Goal: Task Accomplishment & Management: Use online tool/utility

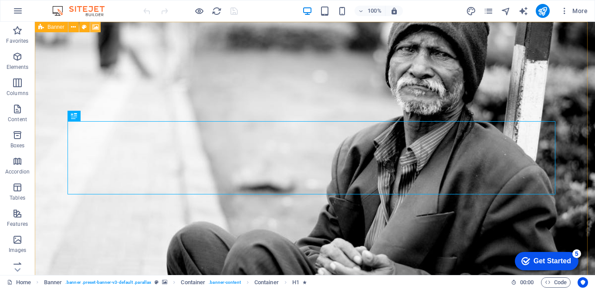
click at [95, 26] on icon at bounding box center [95, 27] width 7 height 9
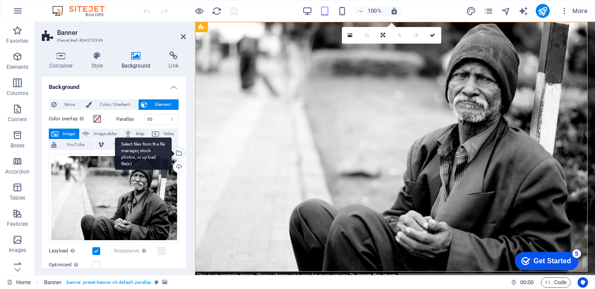
click at [172, 151] on div "Select files from the file manager, stock photos, or upload file(s)" at bounding box center [143, 153] width 57 height 33
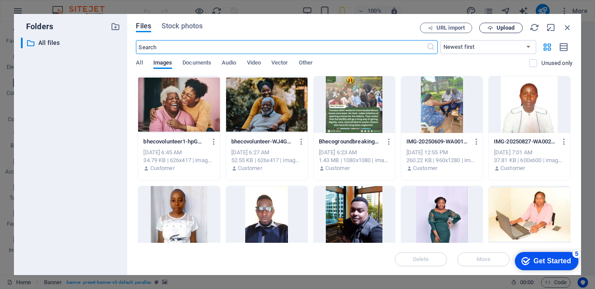
click at [497, 26] on span "Upload" at bounding box center [506, 27] width 18 height 5
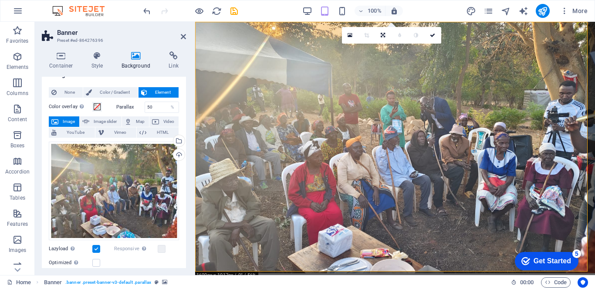
scroll to position [11, 0]
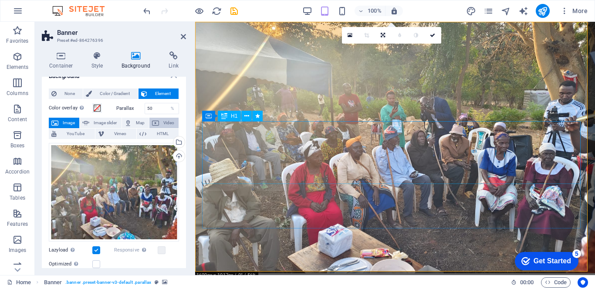
click at [165, 126] on span "Video" at bounding box center [169, 123] width 14 height 10
click at [165, 122] on span "Video" at bounding box center [169, 123] width 14 height 10
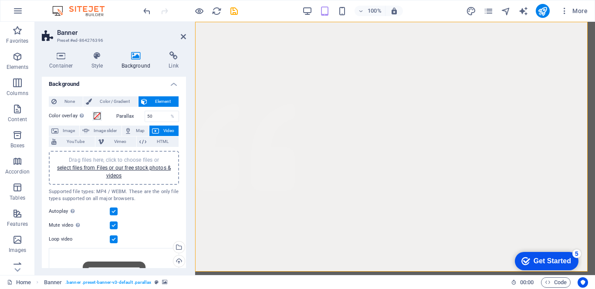
scroll to position [0, 0]
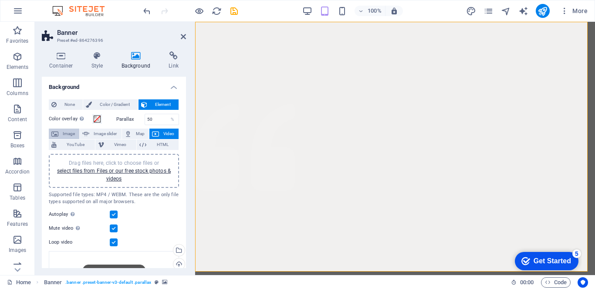
click at [70, 136] on span "Image" at bounding box center [69, 134] width 16 height 10
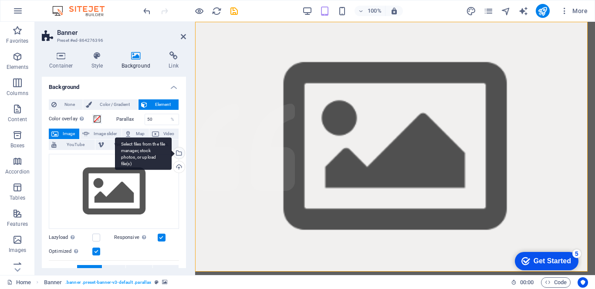
click at [177, 155] on div "Select files from the file manager, stock photos, or upload file(s)" at bounding box center [178, 153] width 13 height 13
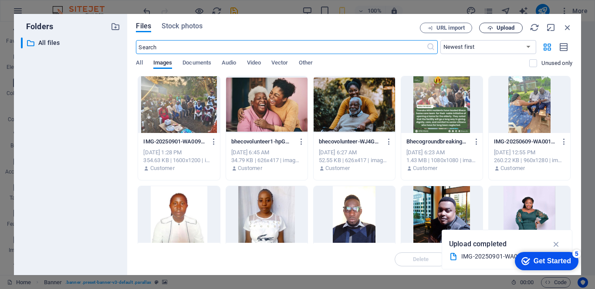
click at [496, 29] on span "Upload" at bounding box center [501, 28] width 36 height 6
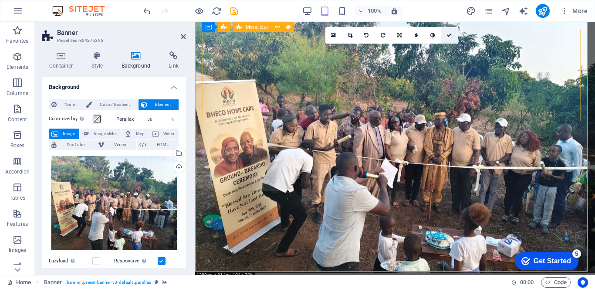
click at [449, 35] on icon at bounding box center [448, 35] width 5 height 5
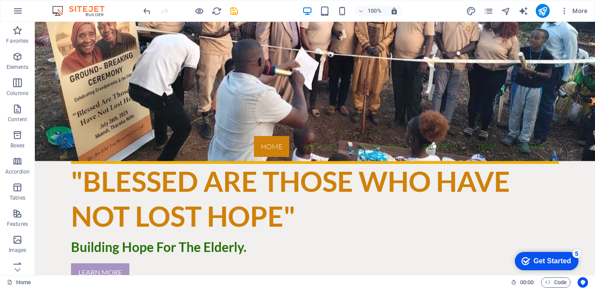
scroll to position [238, 0]
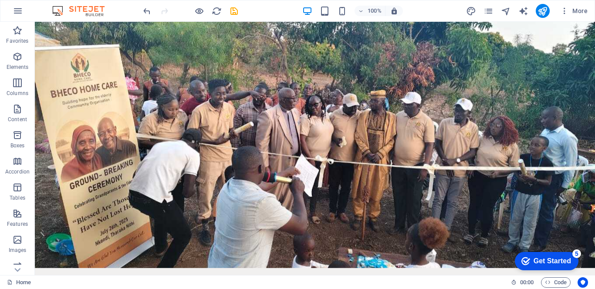
scroll to position [0, 0]
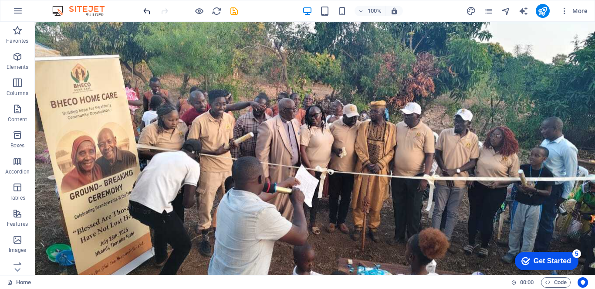
click at [146, 12] on icon "undo" at bounding box center [147, 11] width 10 height 10
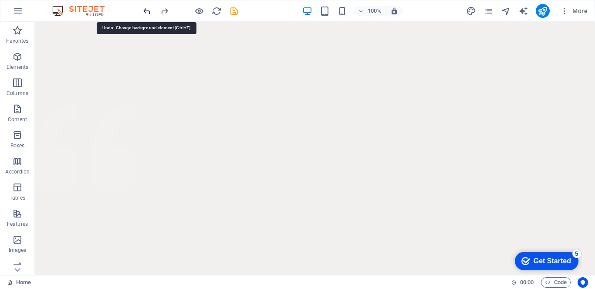
click at [146, 12] on icon "undo" at bounding box center [147, 11] width 10 height 10
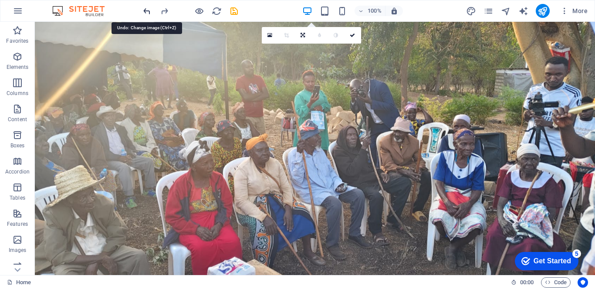
click at [146, 12] on icon "undo" at bounding box center [147, 11] width 10 height 10
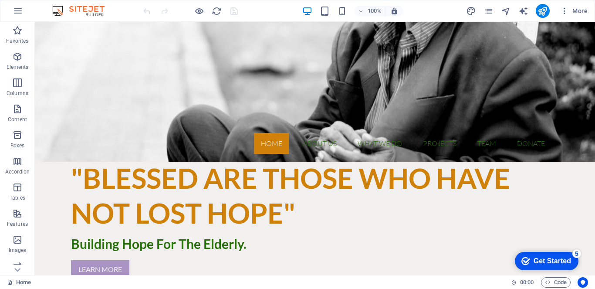
scroll to position [242, 0]
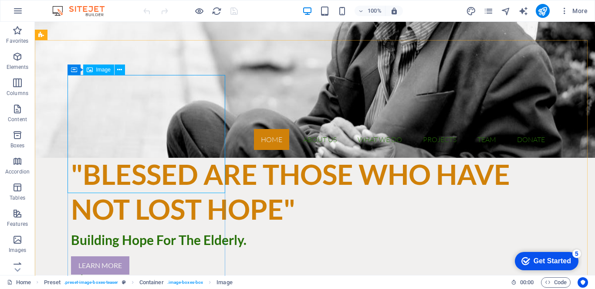
click at [98, 68] on span "Image" at bounding box center [103, 69] width 14 height 5
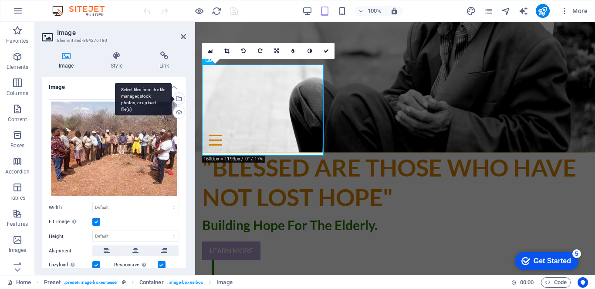
click at [176, 99] on div "Select files from the file manager, stock photos, or upload file(s)" at bounding box center [178, 99] width 13 height 13
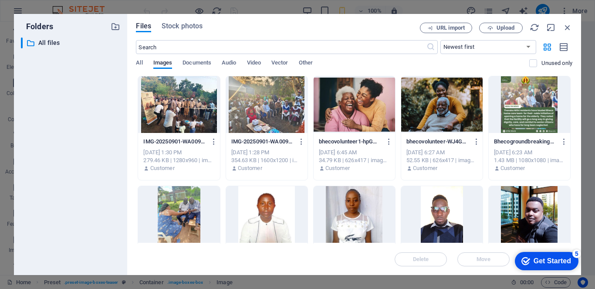
click at [169, 112] on div at bounding box center [178, 104] width 81 height 57
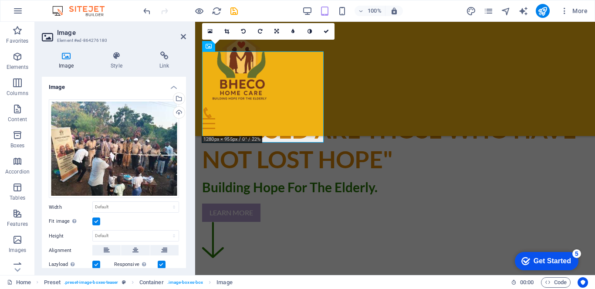
scroll to position [255, 0]
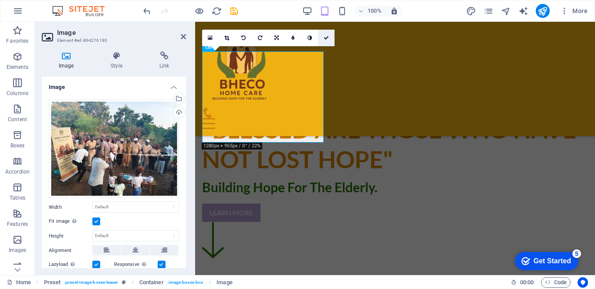
click at [325, 31] on link at bounding box center [326, 38] width 17 height 17
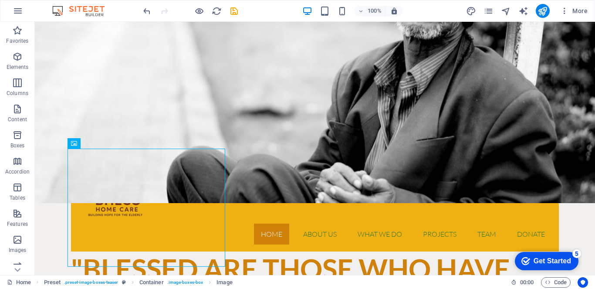
scroll to position [137, 0]
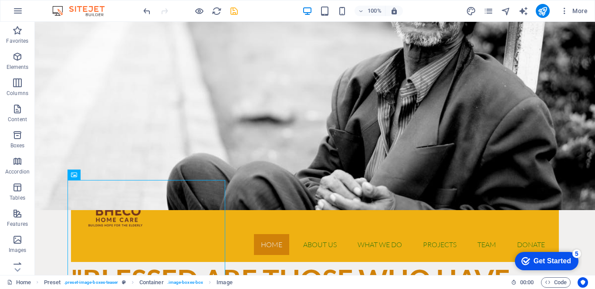
click at [234, 13] on icon "save" at bounding box center [234, 11] width 10 height 10
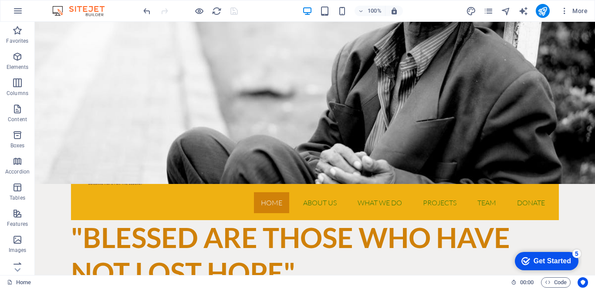
scroll to position [168, 0]
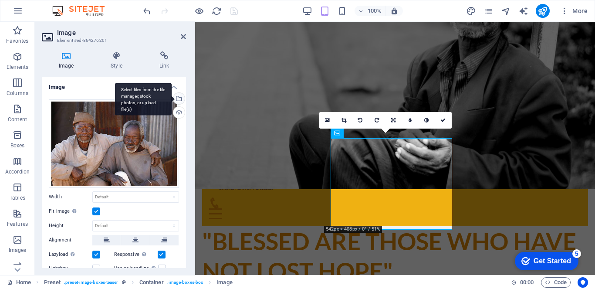
click at [172, 98] on div "Select files from the file manager, stock photos, or upload file(s)" at bounding box center [143, 99] width 57 height 33
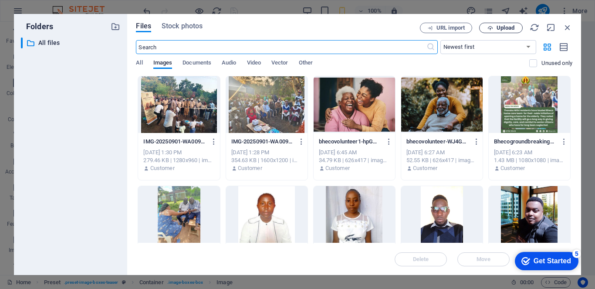
click at [493, 25] on icon "button" at bounding box center [490, 28] width 6 height 6
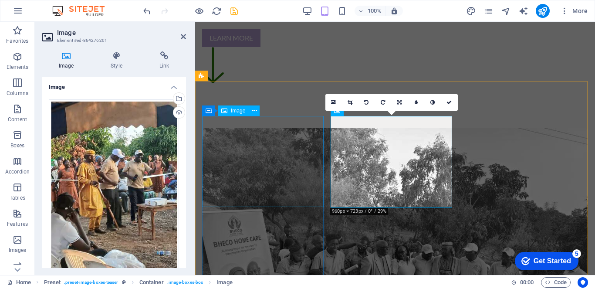
scroll to position [190, 0]
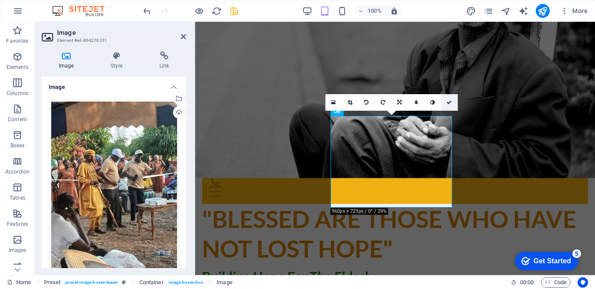
click at [450, 102] on icon at bounding box center [448, 102] width 5 height 5
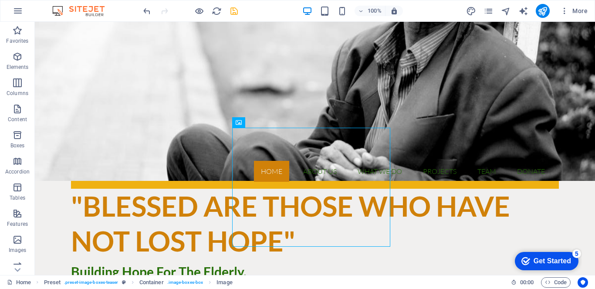
scroll to position [224, 0]
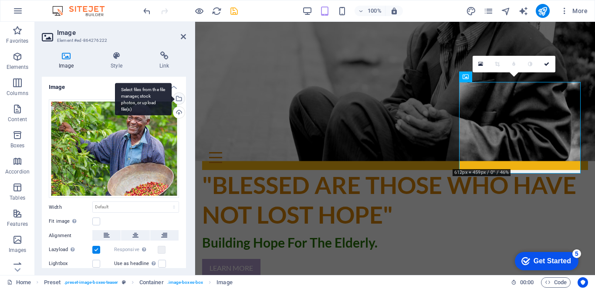
click at [178, 99] on div "Select files from the file manager, stock photos, or upload file(s)" at bounding box center [178, 99] width 13 height 13
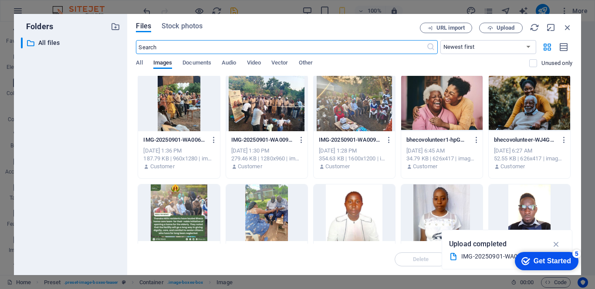
scroll to position [0, 0]
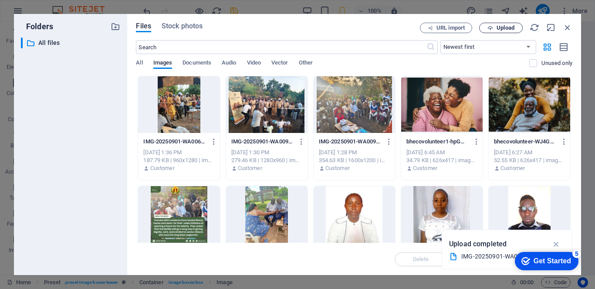
click at [498, 29] on span "Upload" at bounding box center [506, 27] width 18 height 5
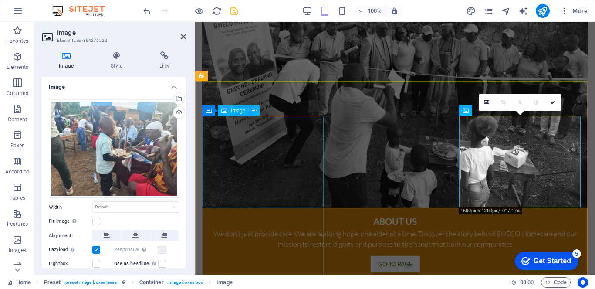
scroll to position [190, 0]
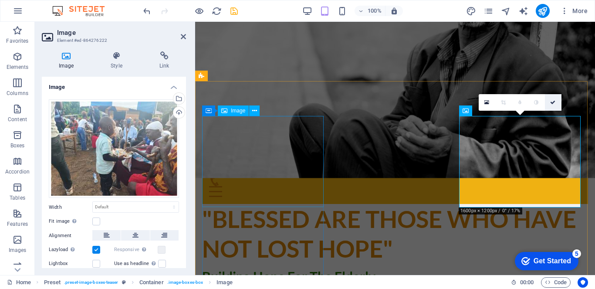
click at [553, 101] on icon at bounding box center [552, 102] width 5 height 5
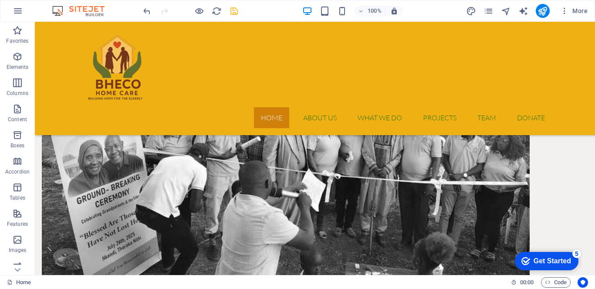
scroll to position [638, 0]
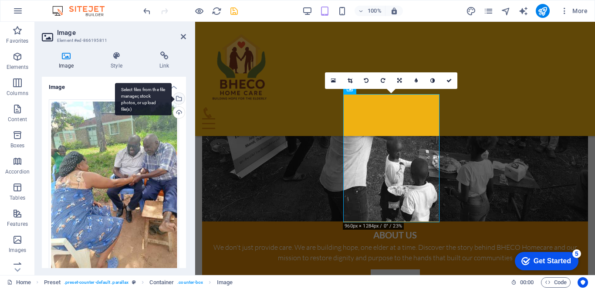
click at [177, 100] on div "Select files from the file manager, stock photos, or upload file(s)" at bounding box center [178, 99] width 13 height 13
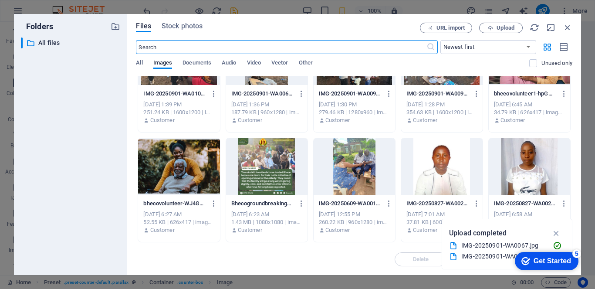
scroll to position [0, 0]
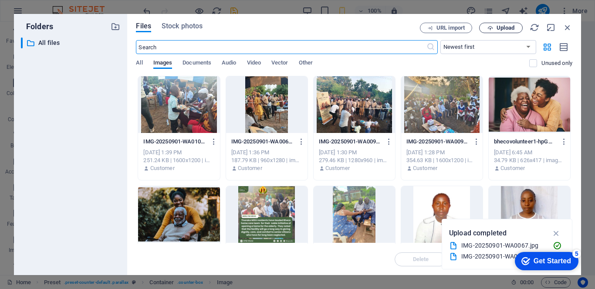
click at [503, 28] on span "Upload" at bounding box center [506, 27] width 18 height 5
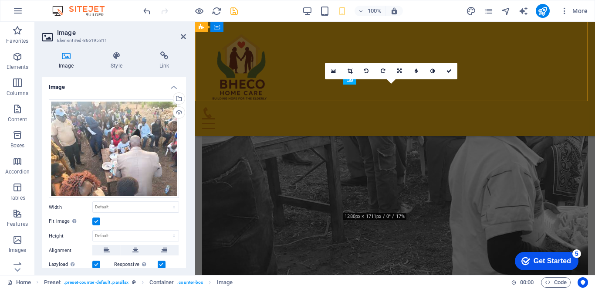
scroll to position [634, 0]
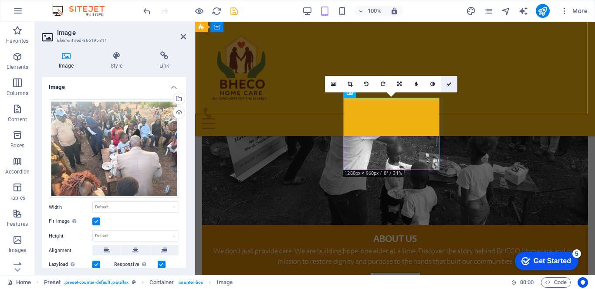
click at [450, 82] on icon at bounding box center [448, 83] width 5 height 5
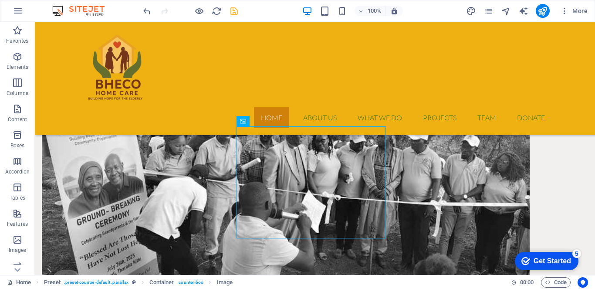
scroll to position [676, 0]
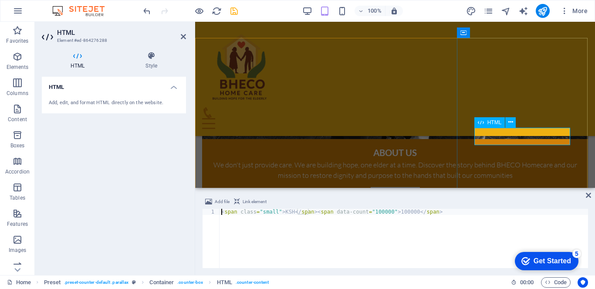
click at [293, 213] on div "< span class = "small" > KSH </ span > < span data-count = "100000" > 100000 </…" at bounding box center [404, 244] width 369 height 71
click at [293, 211] on div "< span class = "small" > KSH </ span > < span data-count = "100000" > 100000 </…" at bounding box center [404, 244] width 369 height 71
type textarea "<span class="small"> KSH </span><span data-count="100000">100000</span>"
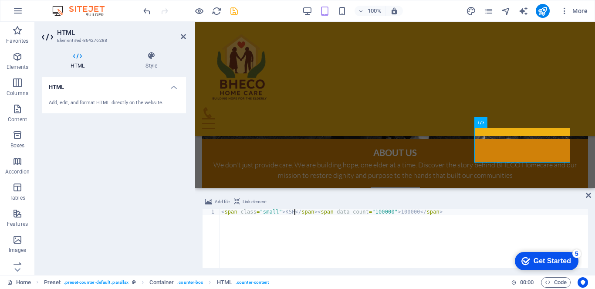
click at [234, 12] on icon "save" at bounding box center [234, 11] width 10 height 10
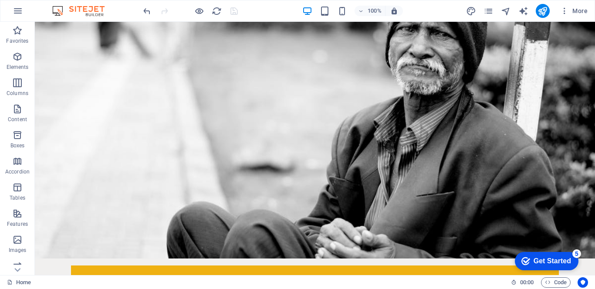
scroll to position [0, 0]
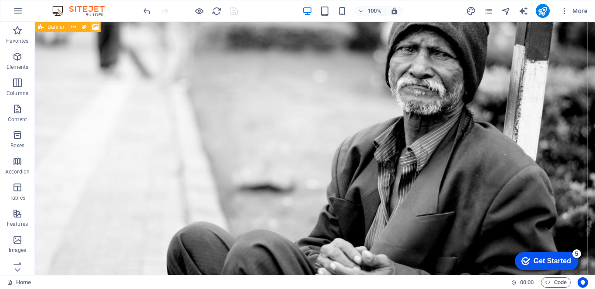
click at [94, 25] on icon at bounding box center [95, 27] width 7 height 9
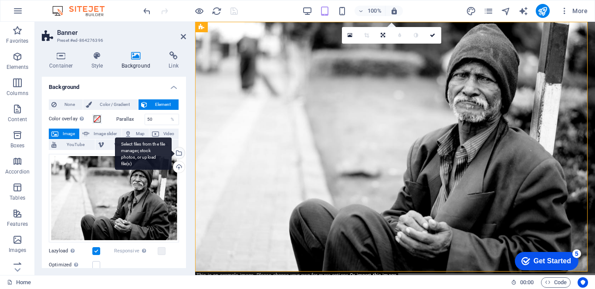
click at [177, 155] on div "Select files from the file manager, stock photos, or upload file(s)" at bounding box center [178, 153] width 13 height 13
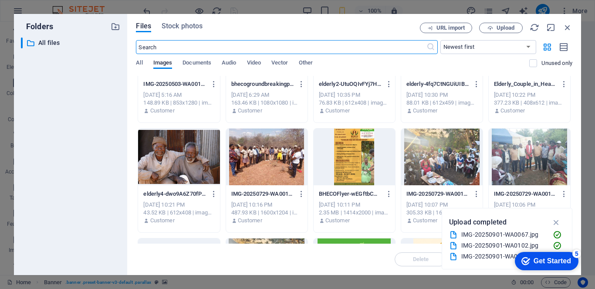
scroll to position [393, 0]
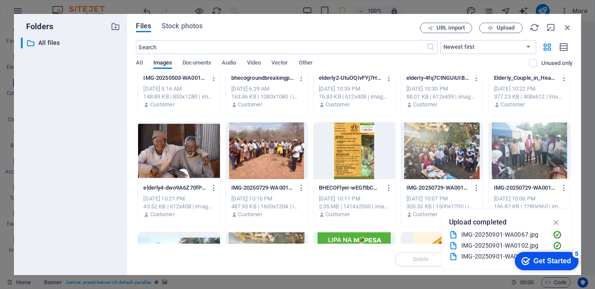
click at [178, 150] on div at bounding box center [178, 150] width 81 height 57
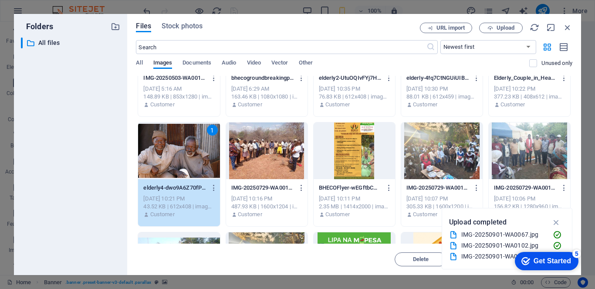
click at [178, 150] on div "1" at bounding box center [178, 150] width 81 height 57
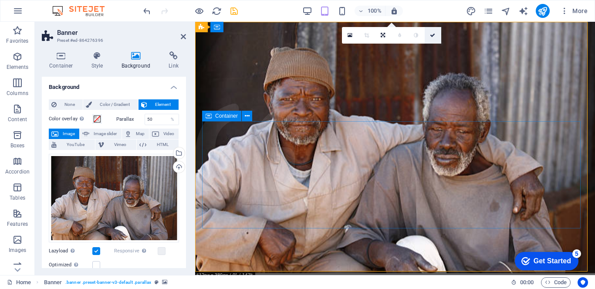
click at [434, 33] on icon at bounding box center [432, 35] width 5 height 5
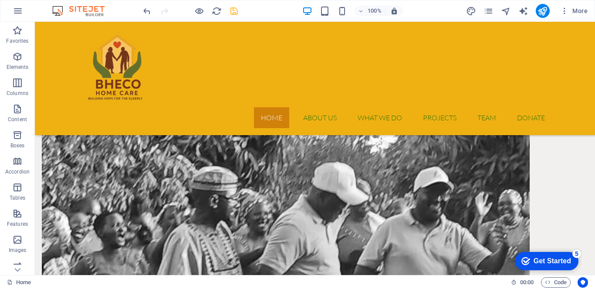
scroll to position [1062, 0]
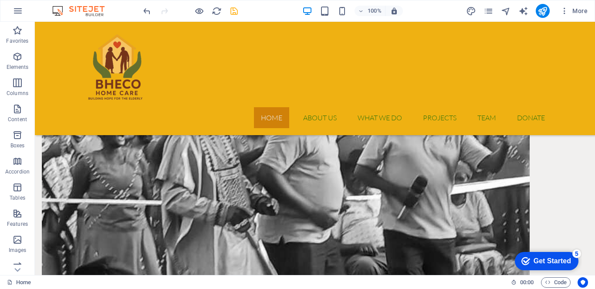
click at [233, 11] on icon "save" at bounding box center [234, 11] width 10 height 10
click at [233, 11] on div at bounding box center [191, 11] width 98 height 14
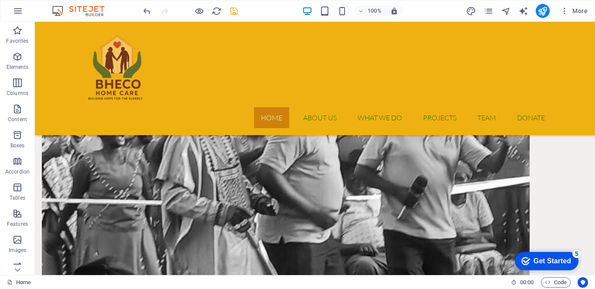
click at [233, 11] on div at bounding box center [191, 11] width 98 height 14
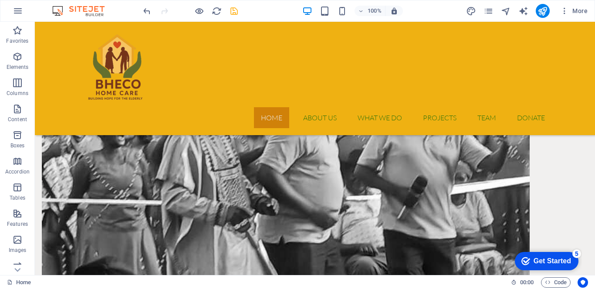
click at [233, 11] on div at bounding box center [191, 11] width 98 height 14
click at [233, 13] on div at bounding box center [191, 11] width 98 height 14
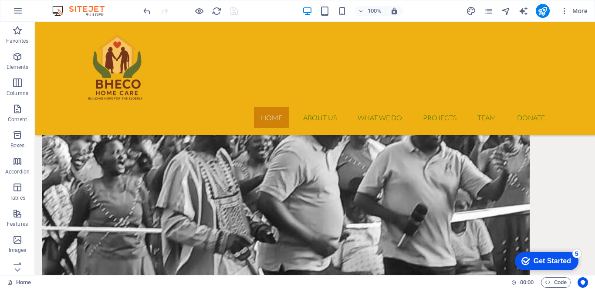
drag, startPoint x: 592, startPoint y: 179, endPoint x: 272, endPoint y: 43, distance: 347.6
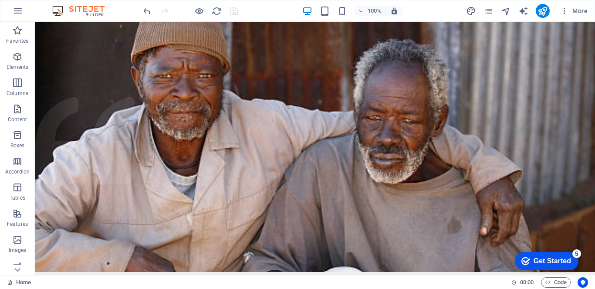
scroll to position [0, 0]
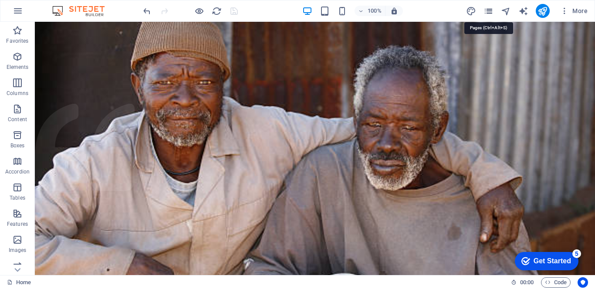
click at [490, 10] on icon "pages" at bounding box center [489, 11] width 10 height 10
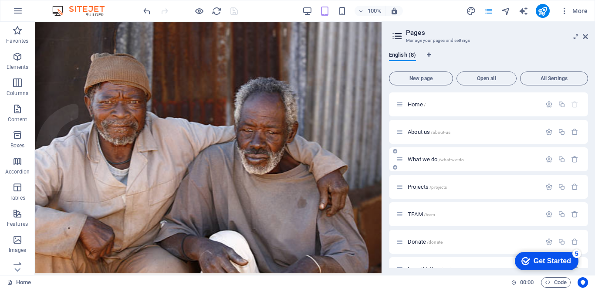
click at [423, 161] on span "What we do /what-we-do" at bounding box center [436, 159] width 56 height 7
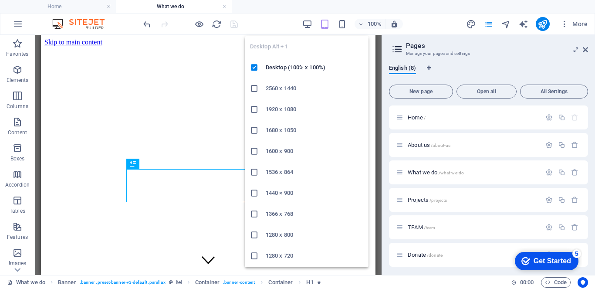
click at [305, 22] on icon "button" at bounding box center [307, 24] width 10 height 10
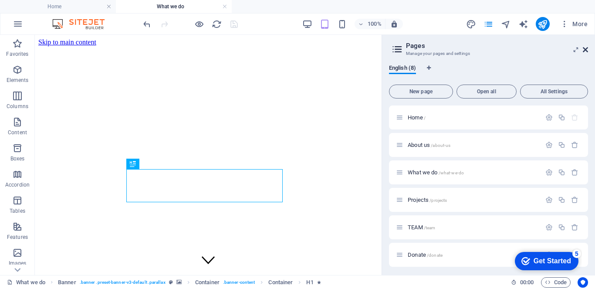
click at [586, 50] on icon at bounding box center [585, 49] width 5 height 7
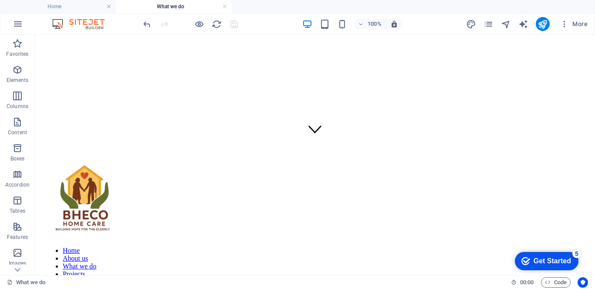
scroll to position [151, 0]
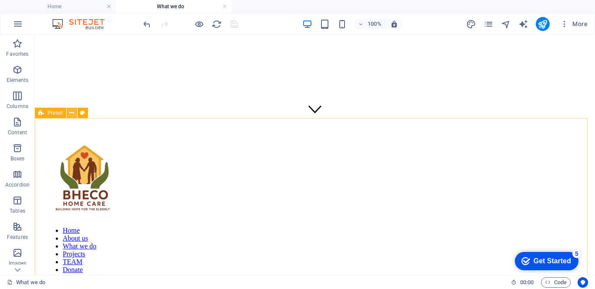
click at [73, 114] on icon at bounding box center [71, 112] width 5 height 9
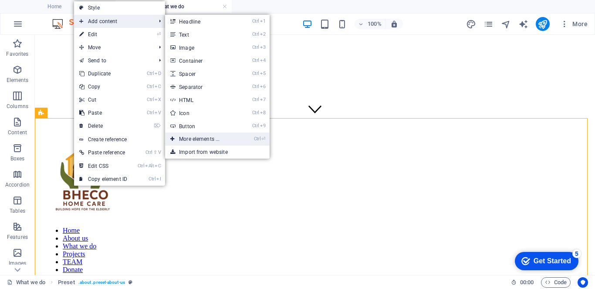
click at [192, 142] on link "Ctrl ⏎ More elements ..." at bounding box center [201, 138] width 72 height 13
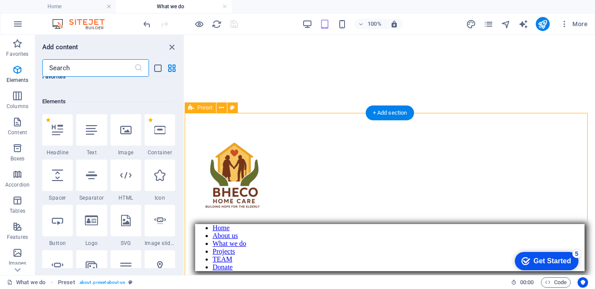
scroll to position [93, 0]
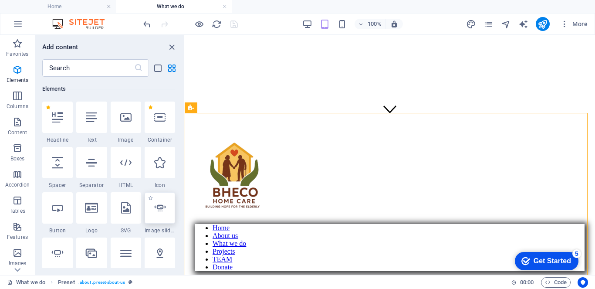
click at [160, 211] on icon at bounding box center [159, 207] width 11 height 11
select select "ms"
select select "s"
select select "progressive"
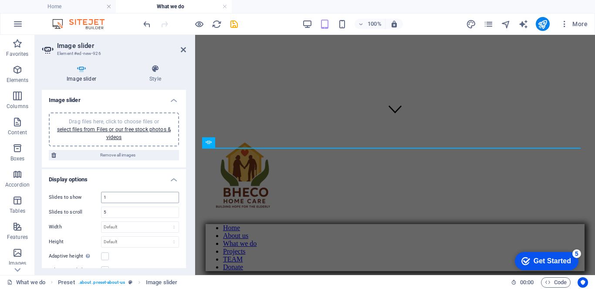
type input "5"
click at [113, 193] on input "1" at bounding box center [139, 197] width 77 height 10
click at [113, 196] on input "1" at bounding box center [139, 197] width 77 height 10
type input "5"
drag, startPoint x: 184, startPoint y: 108, endPoint x: 186, endPoint y: 133, distance: 25.3
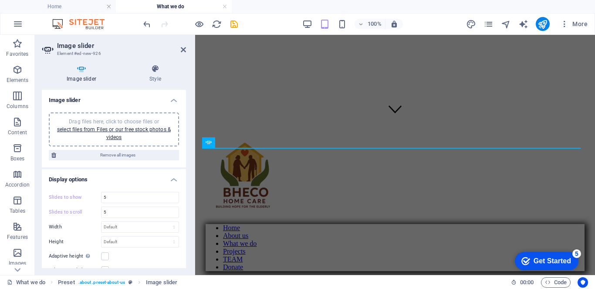
click at [187, 135] on div "Image slider Style Image slider Drag files here, click to choose files or selec…" at bounding box center [114, 165] width 158 height 217
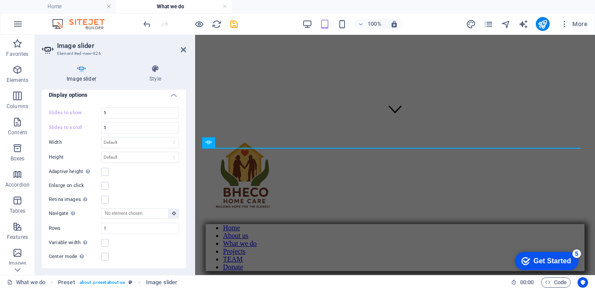
scroll to position [0, 0]
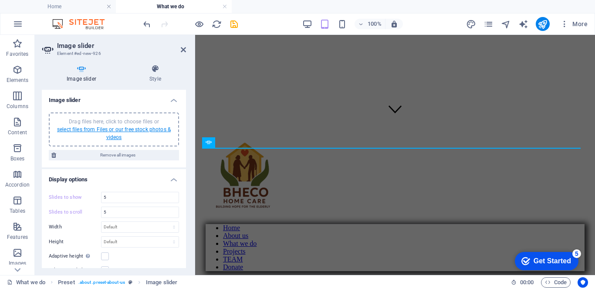
click at [118, 130] on link "select files from Files or our free stock photos & videos" at bounding box center [114, 133] width 114 height 14
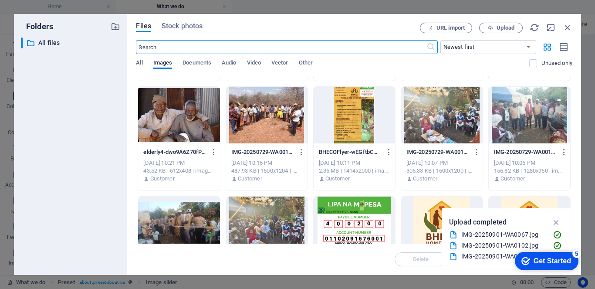
scroll to position [453, 0]
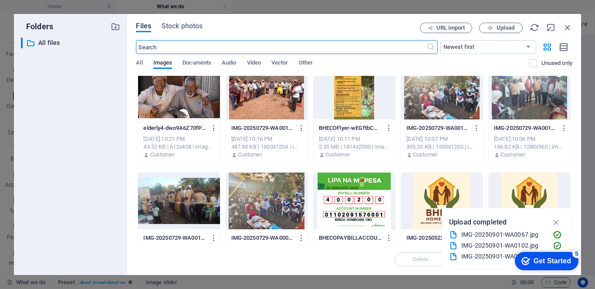
click at [263, 101] on div at bounding box center [266, 91] width 81 height 57
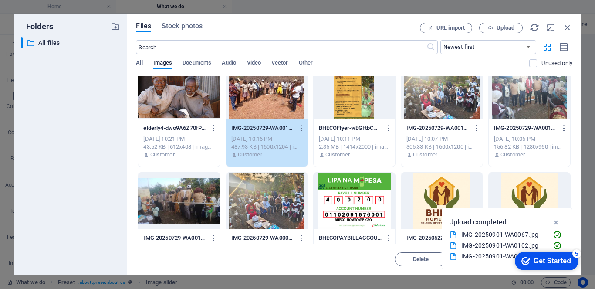
click at [174, 213] on div at bounding box center [178, 200] width 81 height 57
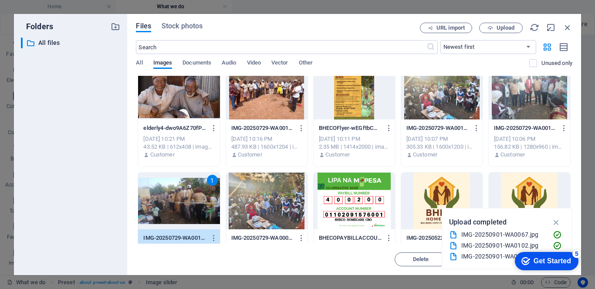
click at [266, 106] on div at bounding box center [266, 91] width 81 height 57
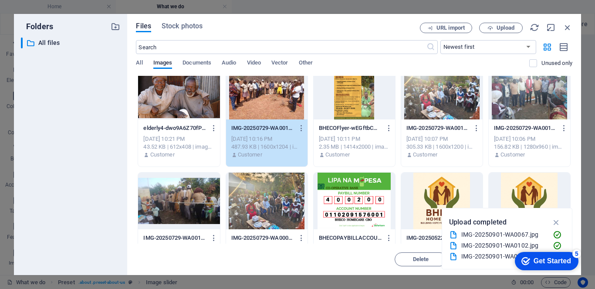
click at [281, 105] on div "1" at bounding box center [266, 91] width 81 height 57
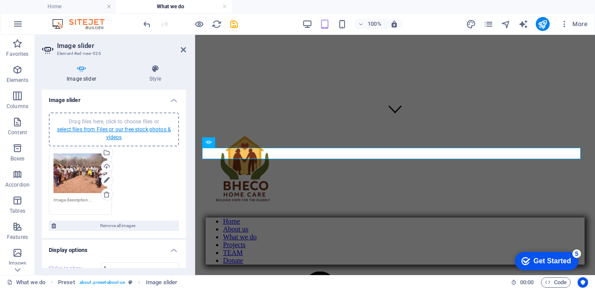
click at [118, 132] on link "select files from Files or our free stock photos & videos" at bounding box center [114, 133] width 114 height 14
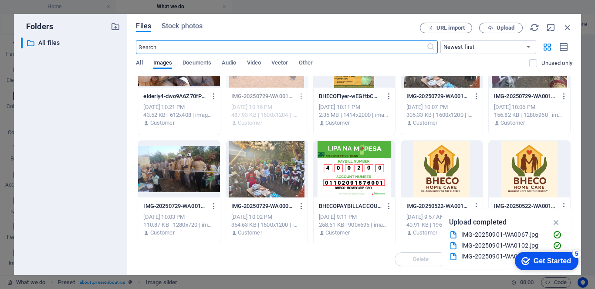
scroll to position [504, 0]
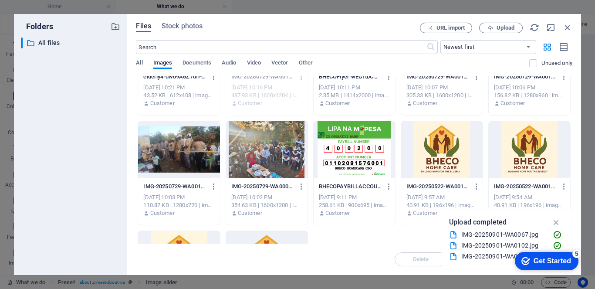
click at [188, 154] on div at bounding box center [178, 149] width 81 height 57
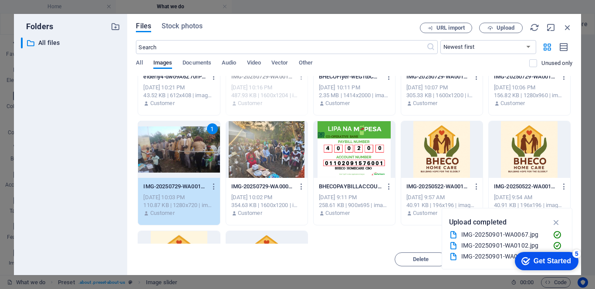
click at [187, 154] on div "1" at bounding box center [178, 149] width 81 height 57
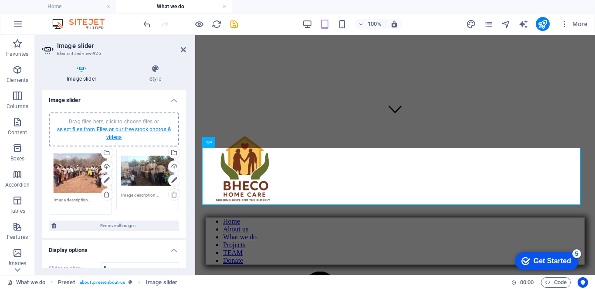
click at [126, 127] on link "select files from Files or our free stock photos & videos" at bounding box center [114, 133] width 114 height 14
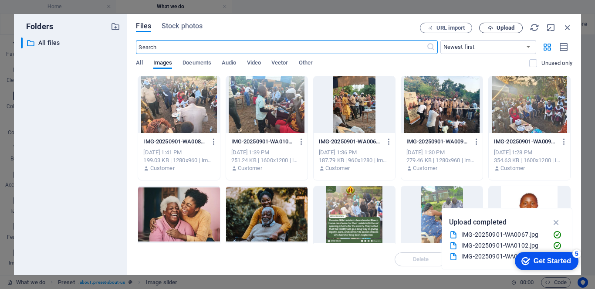
click at [508, 26] on span "Upload" at bounding box center [506, 27] width 18 height 5
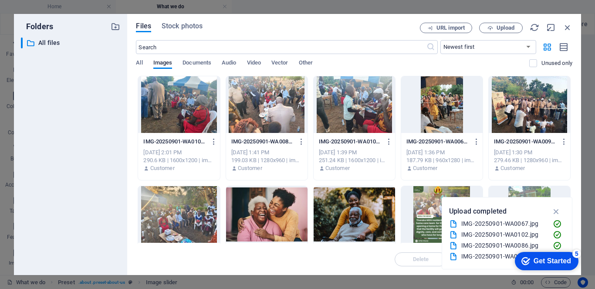
click at [165, 123] on div at bounding box center [178, 104] width 81 height 57
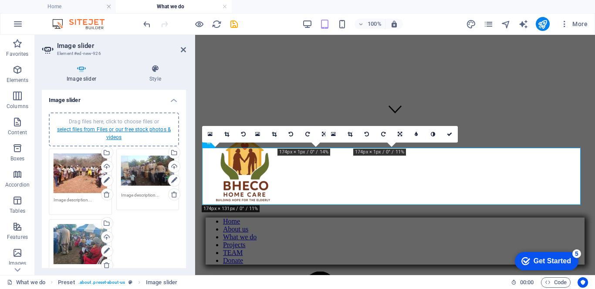
click at [104, 131] on link "select files from Files or our free stock photos & videos" at bounding box center [114, 133] width 114 height 14
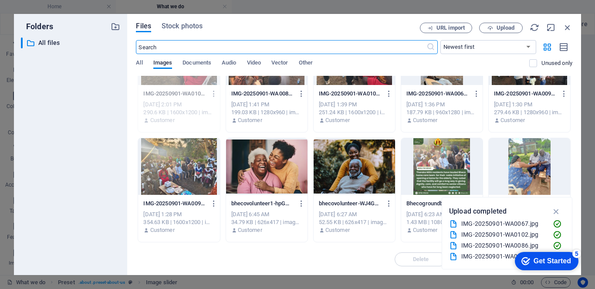
scroll to position [0, 0]
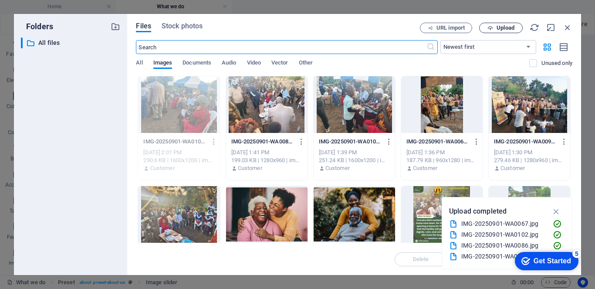
click at [492, 29] on icon "button" at bounding box center [490, 28] width 6 height 6
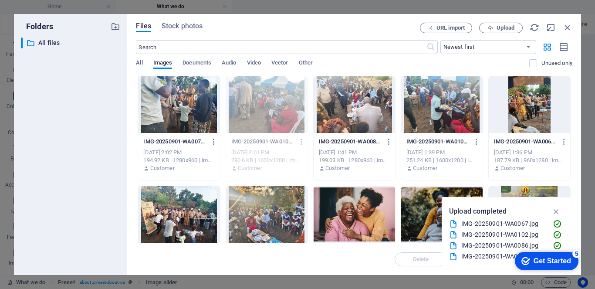
click at [183, 123] on div at bounding box center [178, 104] width 81 height 57
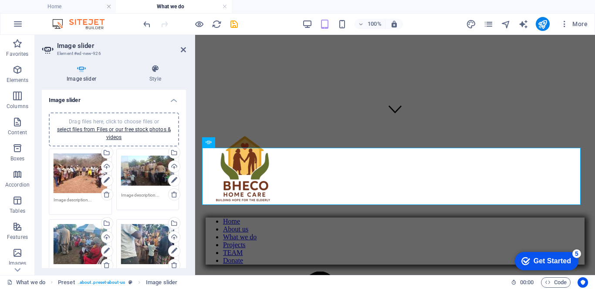
click at [115, 133] on div "Drag files here, click to choose files or select files from Files or our free s…" at bounding box center [114, 130] width 120 height 24
click at [104, 130] on link "select files from Files or our free stock photos & videos" at bounding box center [114, 133] width 114 height 14
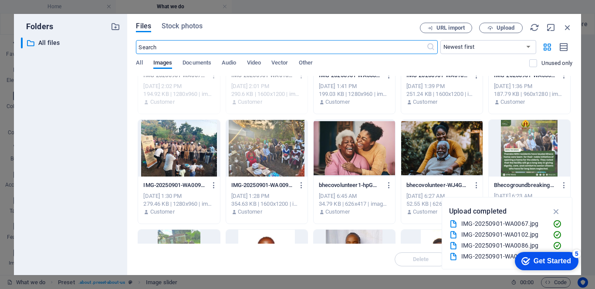
scroll to position [85, 0]
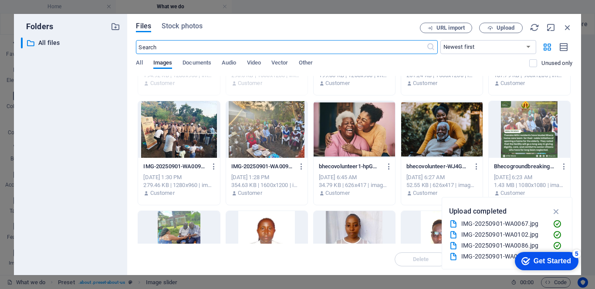
click at [545, 112] on div at bounding box center [529, 129] width 81 height 57
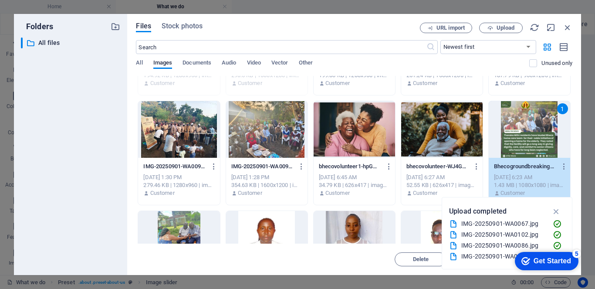
click at [535, 125] on div "1" at bounding box center [529, 129] width 81 height 57
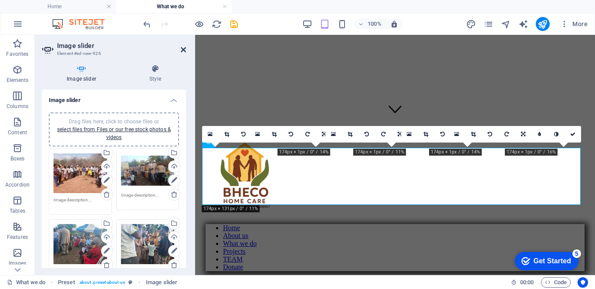
click at [183, 49] on icon at bounding box center [183, 49] width 5 height 7
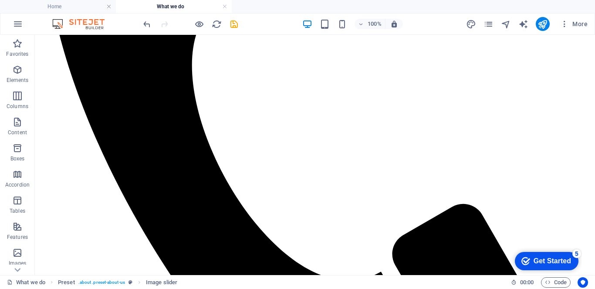
scroll to position [680, 0]
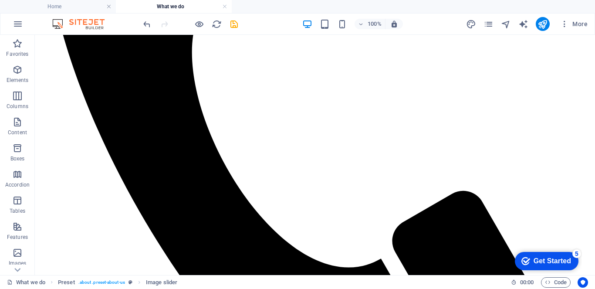
drag, startPoint x: 591, startPoint y: 79, endPoint x: 265, endPoint y: 57, distance: 326.1
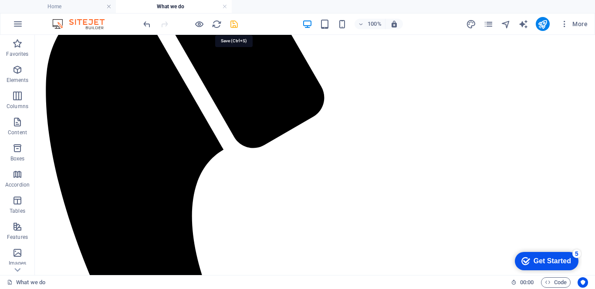
click at [230, 22] on icon "save" at bounding box center [234, 24] width 10 height 10
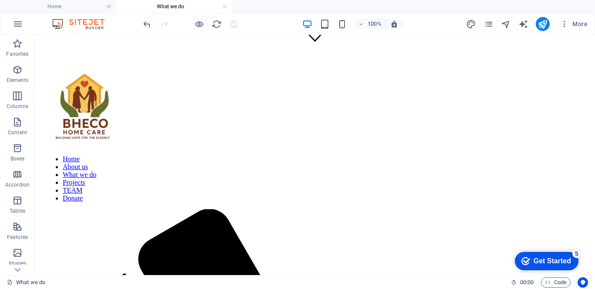
scroll to position [167, 0]
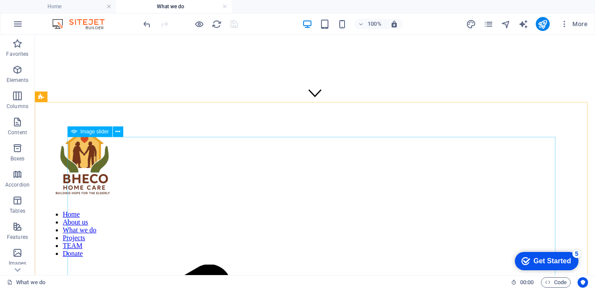
click at [88, 129] on span "Image slider" at bounding box center [95, 131] width 28 height 5
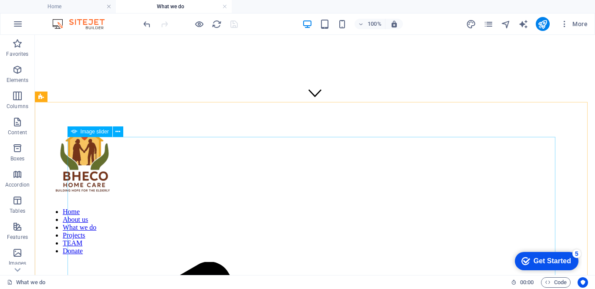
select select "ms"
select select "s"
select select "progressive"
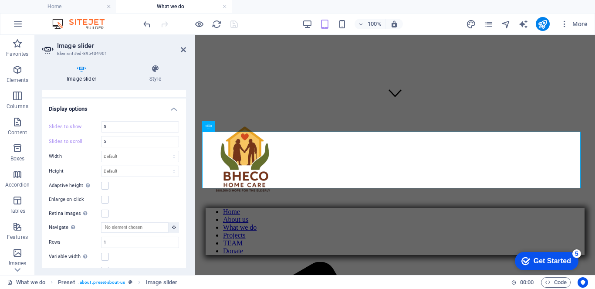
scroll to position [291, 0]
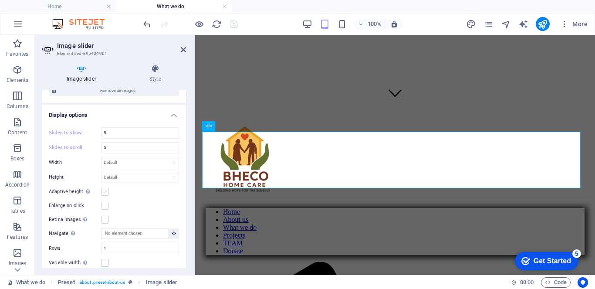
click at [108, 189] on div "Adaptive height Automatically adjust the height for single slide horizontal sli…" at bounding box center [114, 191] width 130 height 10
click at [103, 188] on label at bounding box center [105, 192] width 8 height 8
click at [0, 0] on input "Adaptive height Automatically adjust the height for single slide horizontal sli…" at bounding box center [0, 0] width 0 height 0
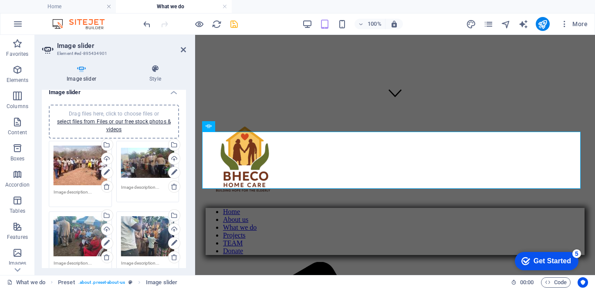
scroll to position [0, 0]
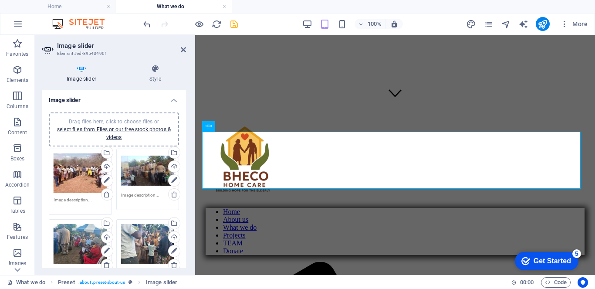
click at [139, 168] on div "Drag files here, click to choose files or select files from Files or our free s…" at bounding box center [148, 170] width 54 height 35
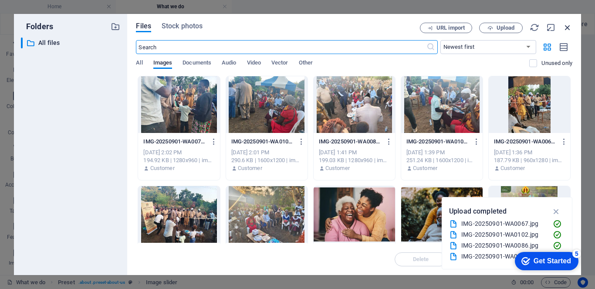
click at [567, 28] on icon "button" at bounding box center [568, 28] width 10 height 10
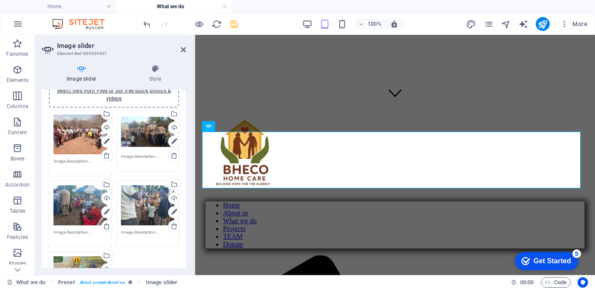
scroll to position [30, 0]
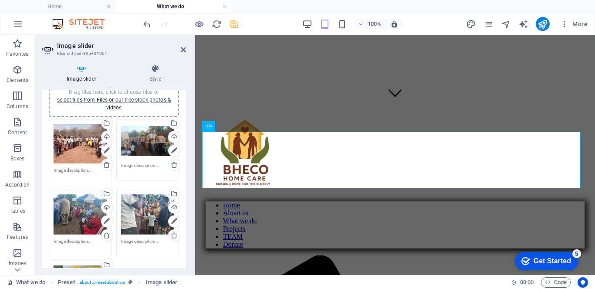
drag, startPoint x: 184, startPoint y: 129, endPoint x: 189, endPoint y: 153, distance: 24.1
click at [189, 153] on div "Image slider Style Image slider Drag files here, click to choose files or selec…" at bounding box center [114, 165] width 158 height 217
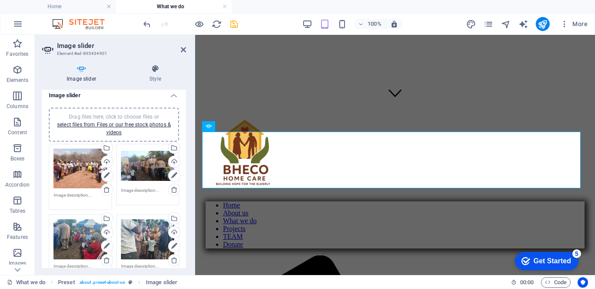
scroll to position [0, 0]
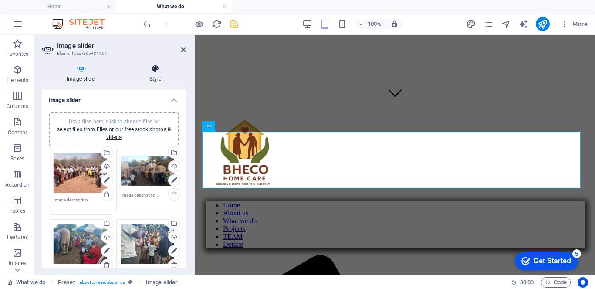
click at [158, 74] on h4 "Style" at bounding box center [155, 73] width 61 height 18
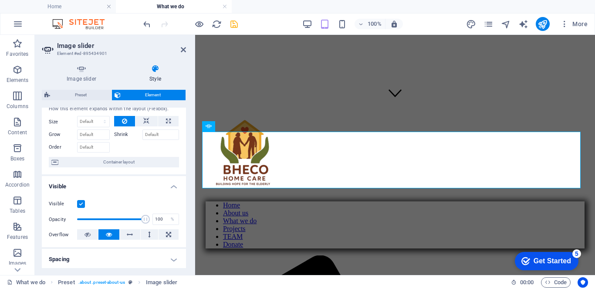
scroll to position [29, 0]
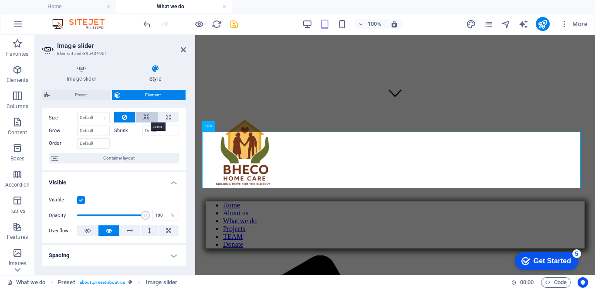
click at [145, 117] on icon at bounding box center [146, 117] width 6 height 10
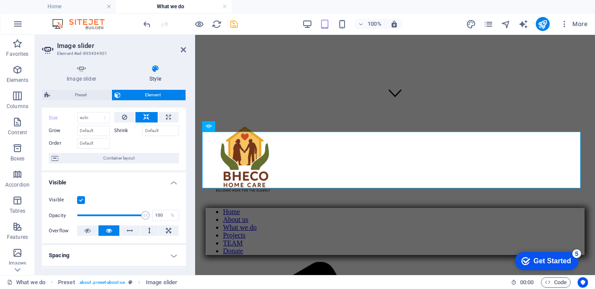
drag, startPoint x: 183, startPoint y: 128, endPoint x: 183, endPoint y: 133, distance: 5.2
click at [183, 133] on div "How this element expands within the layout (Flexbox). Size Default auto px % 1/…" at bounding box center [114, 133] width 144 height 76
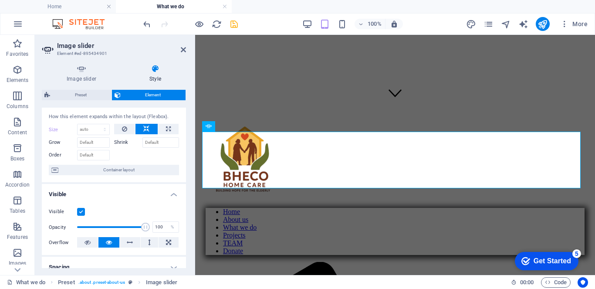
scroll to position [0, 0]
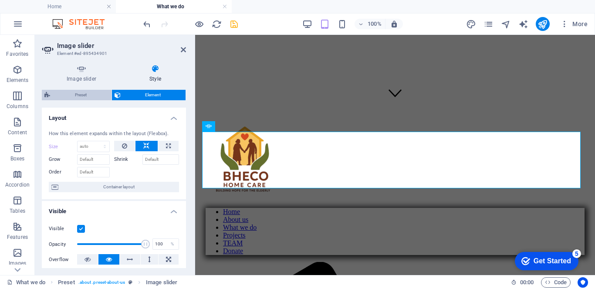
click at [87, 97] on span "Preset" at bounding box center [81, 95] width 56 height 10
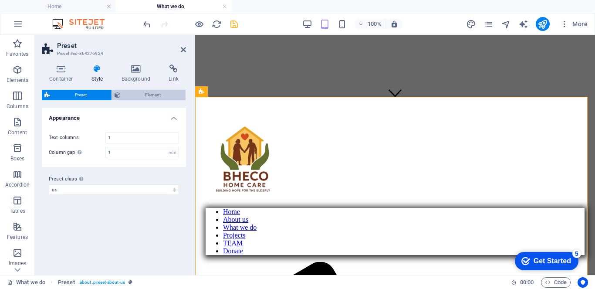
click at [137, 96] on span "Element" at bounding box center [153, 95] width 60 height 10
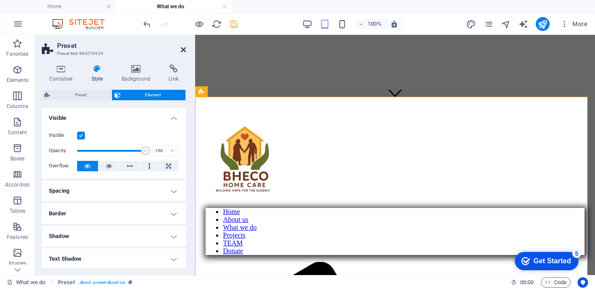
click at [183, 50] on icon at bounding box center [183, 49] width 5 height 7
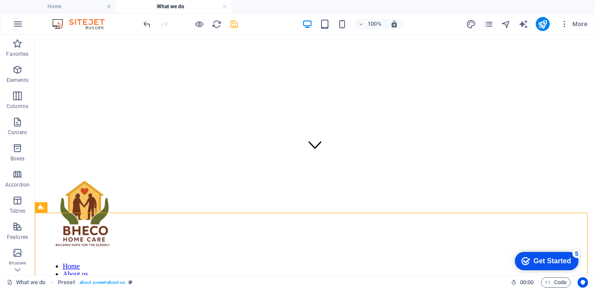
scroll to position [118, 0]
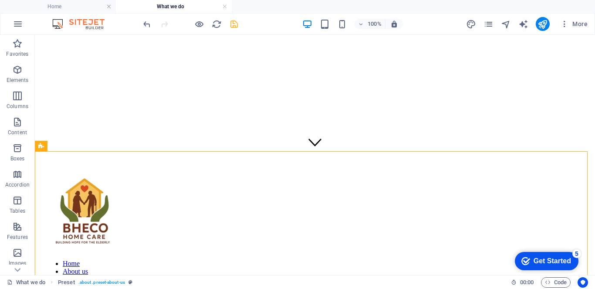
click at [151, 22] on icon "undo" at bounding box center [147, 24] width 10 height 10
click at [146, 25] on icon "undo" at bounding box center [147, 24] width 10 height 10
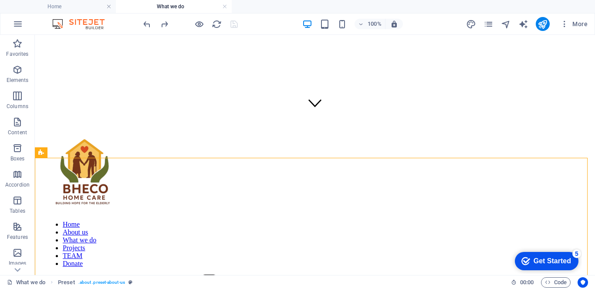
scroll to position [166, 0]
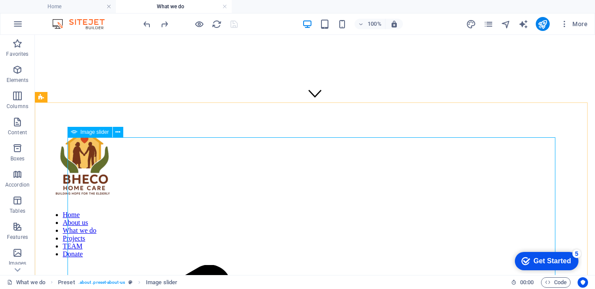
click at [96, 132] on span "Image slider" at bounding box center [95, 131] width 28 height 5
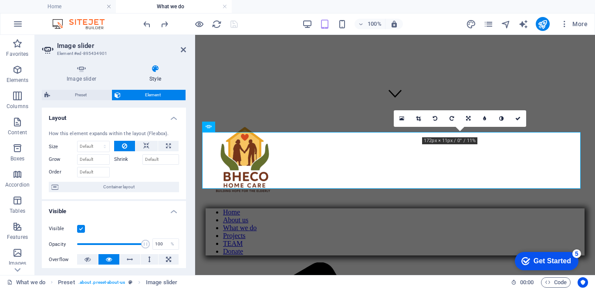
click at [190, 164] on div "Image slider Style Image slider Drag files here, click to choose files or selec…" at bounding box center [114, 165] width 158 height 217
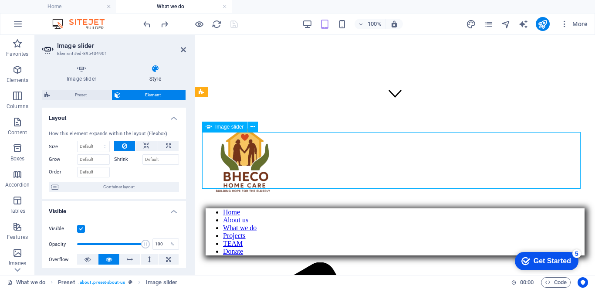
drag, startPoint x: 406, startPoint y: 136, endPoint x: 315, endPoint y: 207, distance: 116.1
click at [182, 48] on icon at bounding box center [183, 49] width 5 height 7
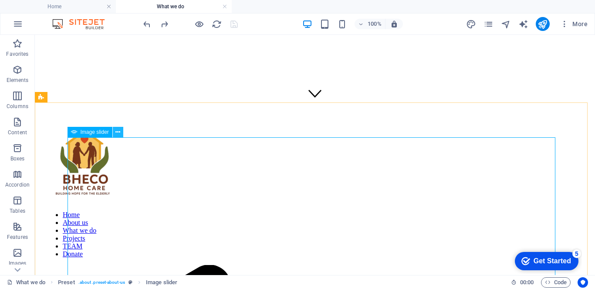
click at [120, 133] on icon at bounding box center [117, 132] width 5 height 9
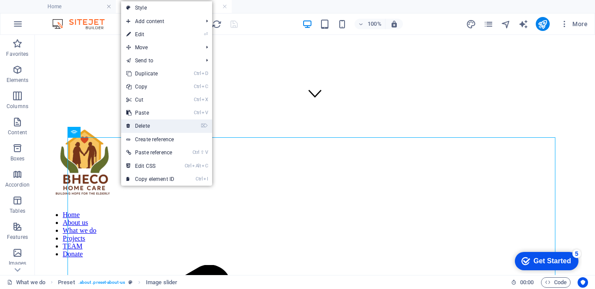
click at [143, 126] on link "⌦ Delete" at bounding box center [150, 125] width 58 height 13
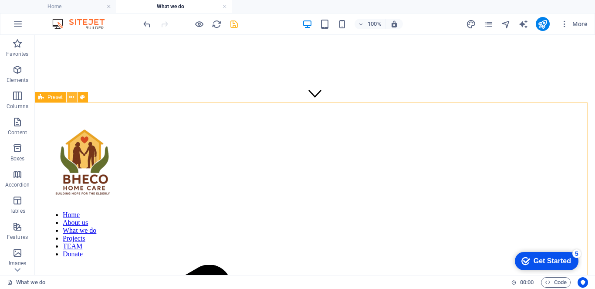
click at [72, 98] on icon at bounding box center [71, 97] width 5 height 9
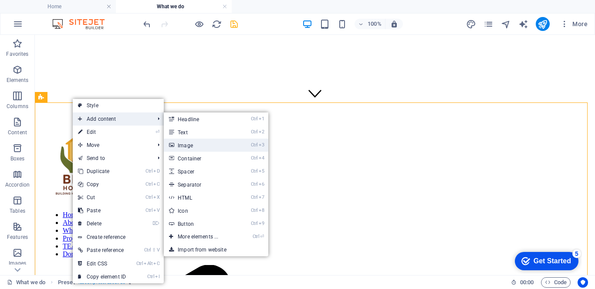
click at [186, 145] on link "Ctrl 3 Image" at bounding box center [200, 145] width 72 height 13
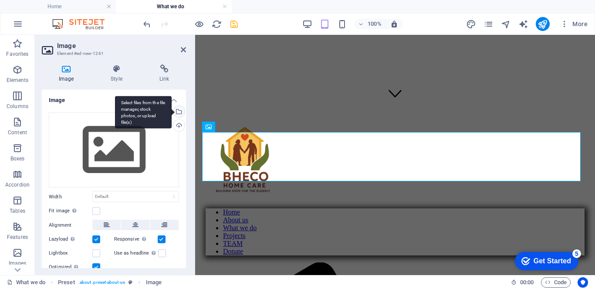
click at [179, 112] on div "Select files from the file manager, stock photos, or upload file(s)" at bounding box center [178, 112] width 13 height 13
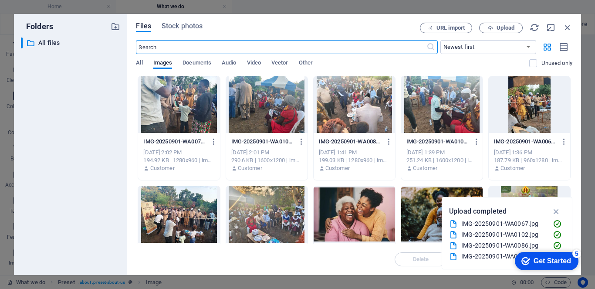
click at [267, 101] on div at bounding box center [266, 104] width 81 height 57
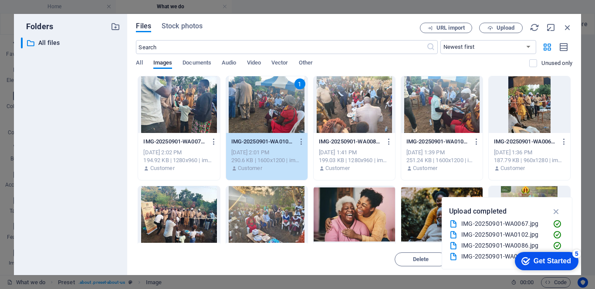
click at [267, 101] on div "1" at bounding box center [266, 104] width 81 height 57
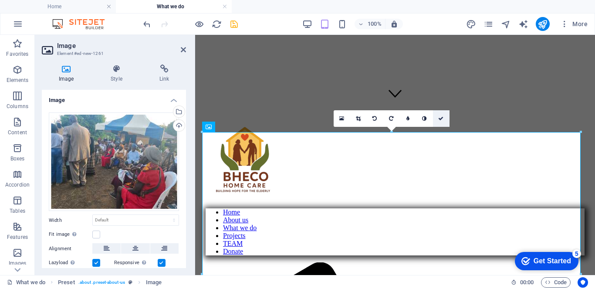
click at [440, 119] on icon at bounding box center [440, 118] width 5 height 5
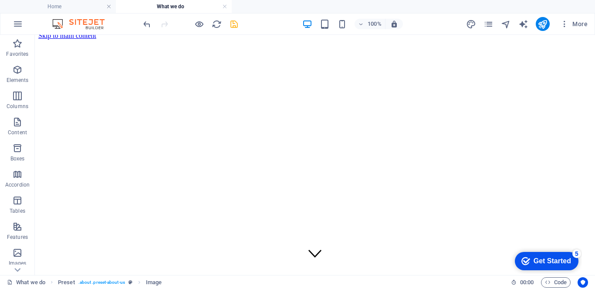
scroll to position [0, 0]
click at [233, 23] on icon "save" at bounding box center [234, 24] width 10 height 10
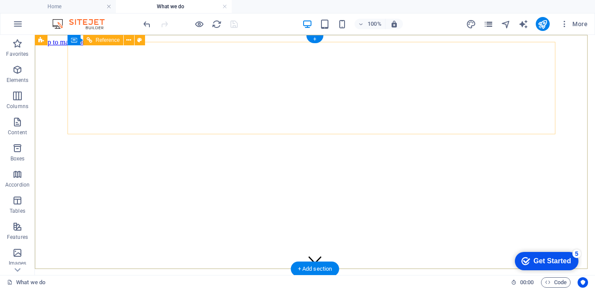
click at [488, 24] on icon "pages" at bounding box center [489, 24] width 10 height 10
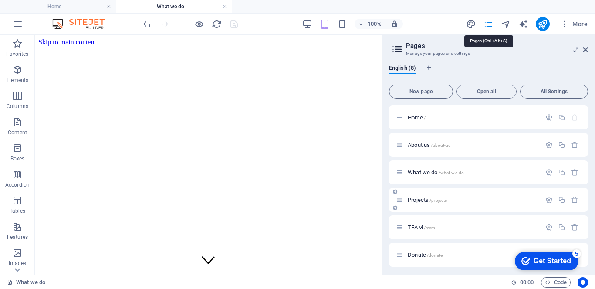
click at [415, 200] on span "Projects /projects" at bounding box center [427, 199] width 39 height 7
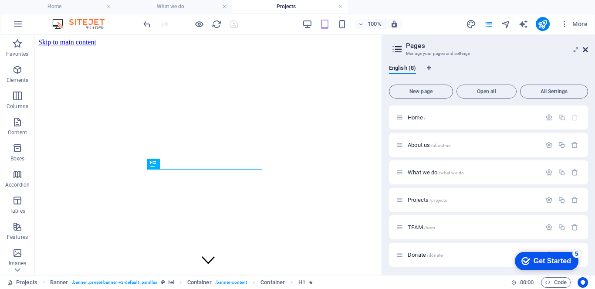
click at [586, 51] on icon at bounding box center [585, 49] width 5 height 7
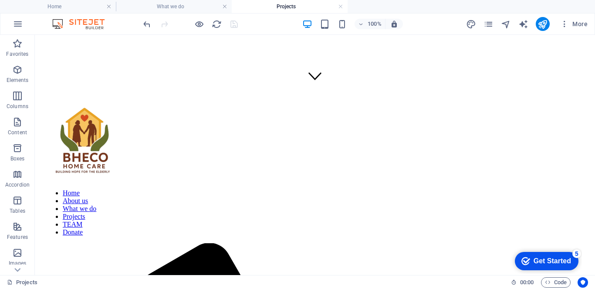
scroll to position [200, 0]
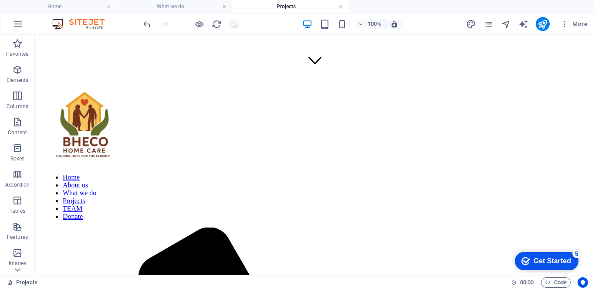
click at [161, 126] on div "Drag here to replace the existing content. Press “Ctrl” if you want to create a…" at bounding box center [315, 155] width 560 height 240
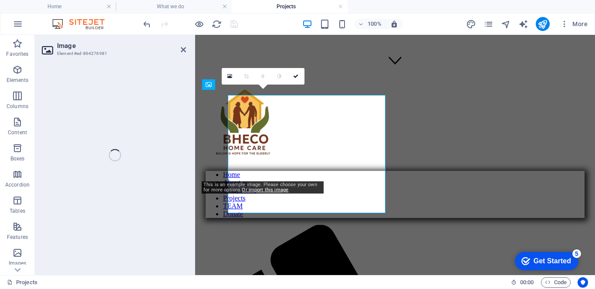
select select "%"
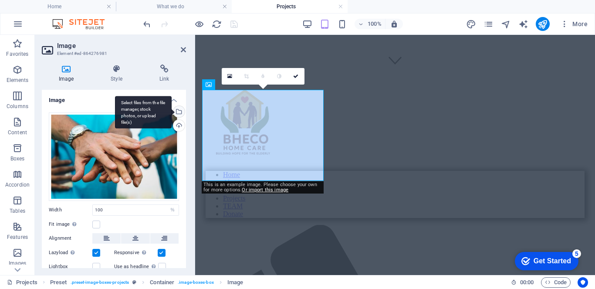
click at [179, 112] on div "Select files from the file manager, stock photos, or upload file(s)" at bounding box center [178, 112] width 13 height 13
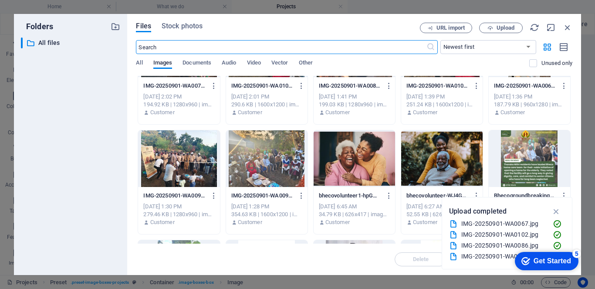
scroll to position [40, 0]
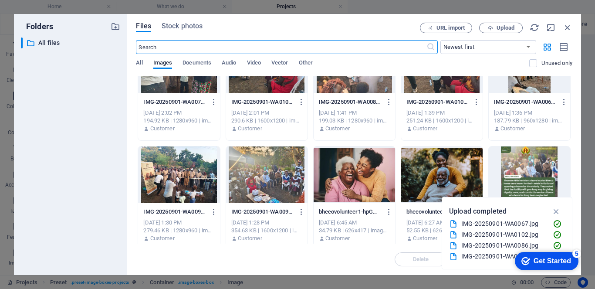
click at [434, 170] on div at bounding box center [441, 174] width 81 height 57
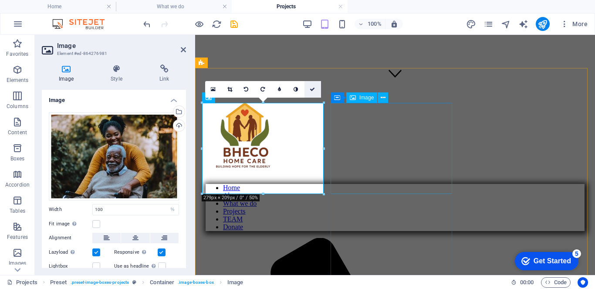
click at [313, 90] on icon at bounding box center [312, 89] width 5 height 5
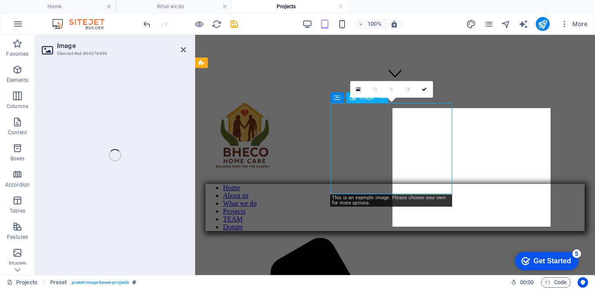
select select "%"
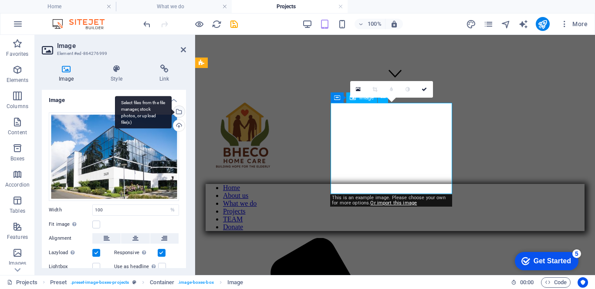
click at [176, 114] on div "Select files from the file manager, stock photos, or upload file(s)" at bounding box center [178, 112] width 13 height 13
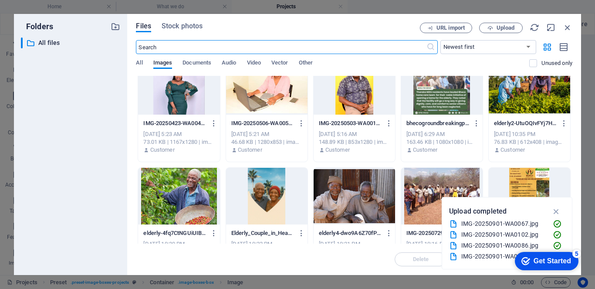
scroll to position [353, 0]
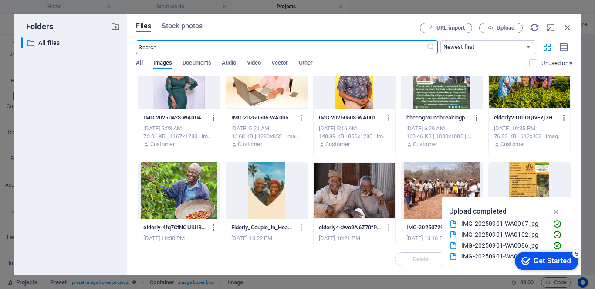
click at [179, 189] on div at bounding box center [178, 190] width 81 height 57
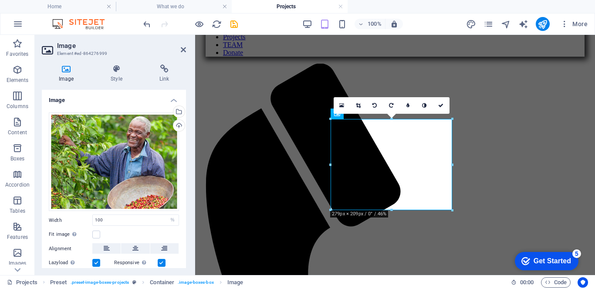
scroll to position [170, 0]
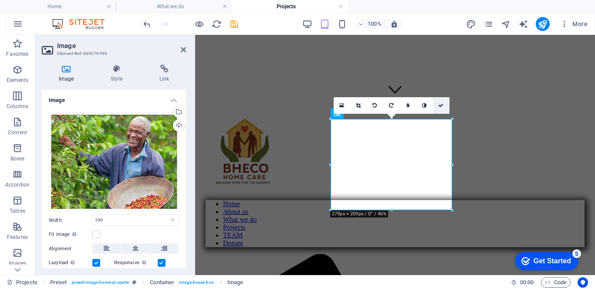
click at [440, 105] on icon at bounding box center [440, 105] width 5 height 5
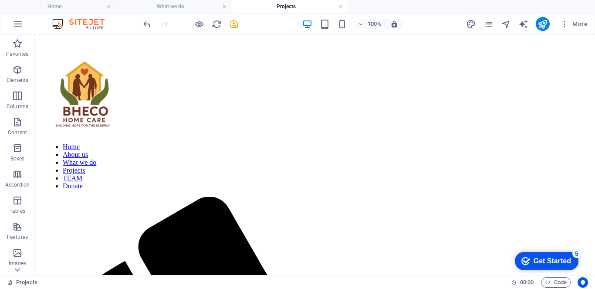
scroll to position [210, 0]
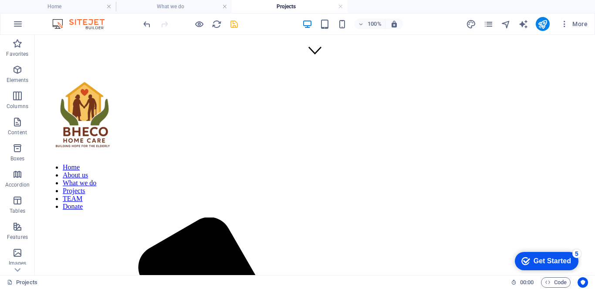
click at [235, 22] on icon "save" at bounding box center [234, 24] width 10 height 10
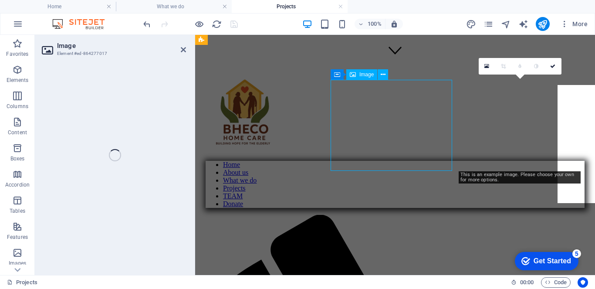
select select "%"
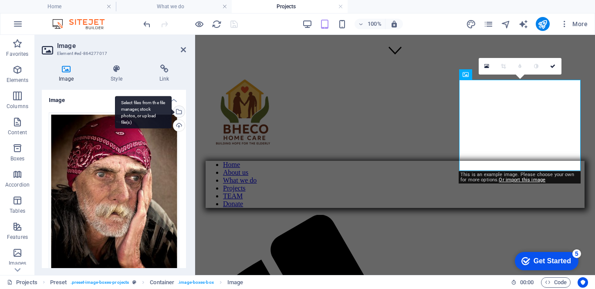
click at [172, 111] on div "Select files from the file manager, stock photos, or upload file(s)" at bounding box center [143, 112] width 57 height 33
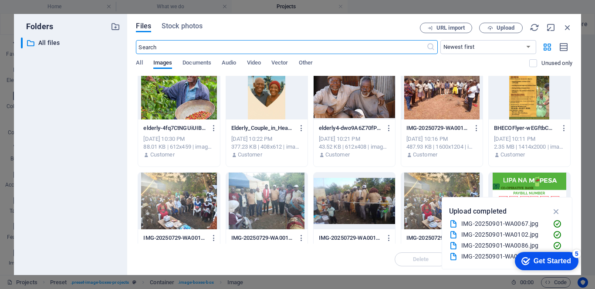
scroll to position [425, 0]
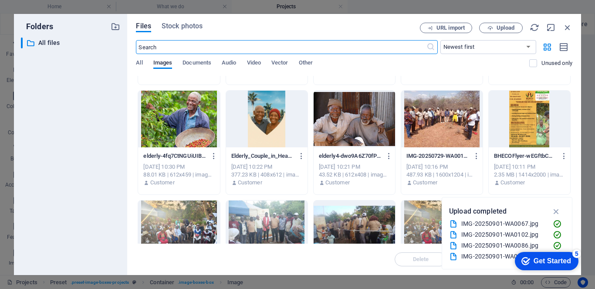
click at [339, 125] on div at bounding box center [354, 119] width 81 height 57
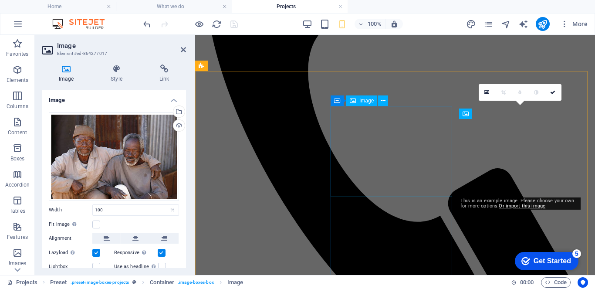
scroll to position [170, 0]
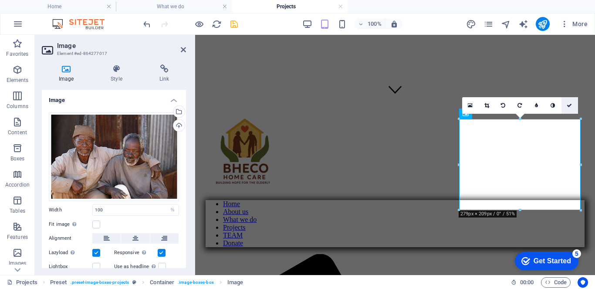
click at [571, 106] on icon at bounding box center [569, 105] width 5 height 5
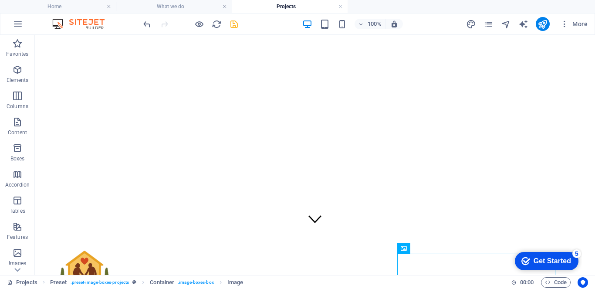
scroll to position [46, 0]
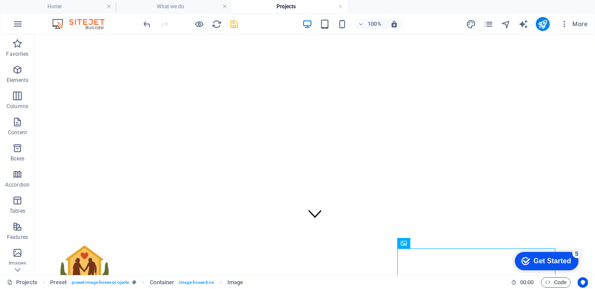
click at [233, 24] on icon "save" at bounding box center [234, 24] width 10 height 10
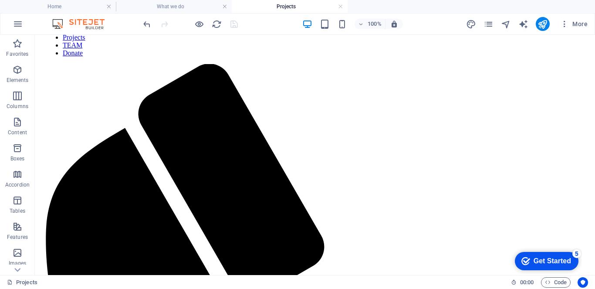
scroll to position [389, 0]
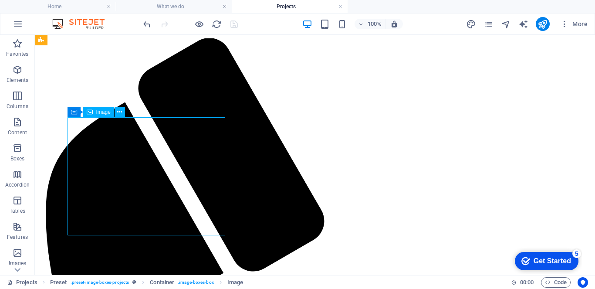
select select "%"
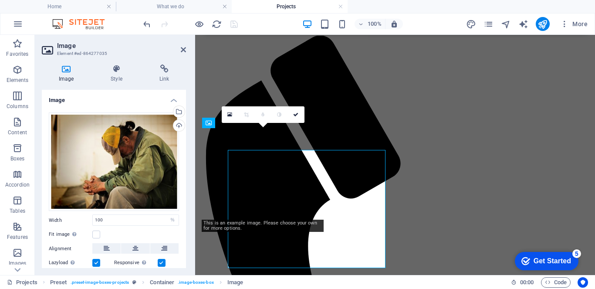
scroll to position [356, 0]
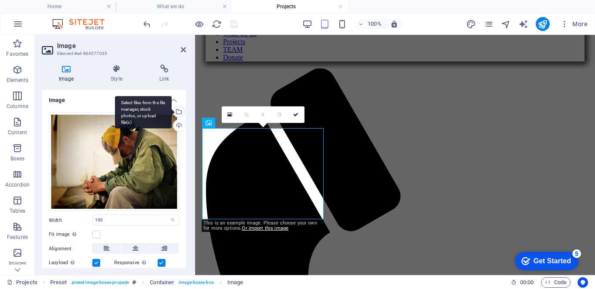
click at [172, 113] on div "Select files from the file manager, stock photos, or upload file(s)" at bounding box center [143, 112] width 57 height 33
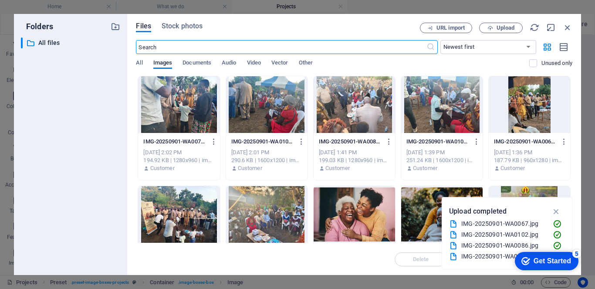
scroll to position [764, 0]
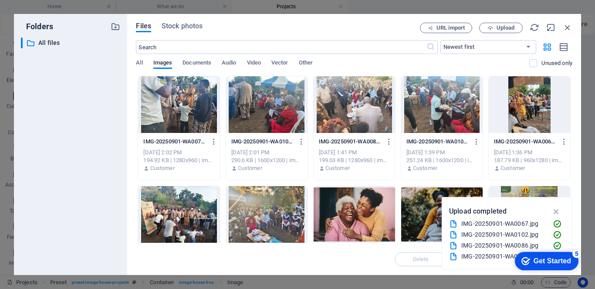
drag, startPoint x: 572, startPoint y: 96, endPoint x: 569, endPoint y: 107, distance: 11.3
click at [569, 107] on div "Files Stock photos URL import Upload ​ Newest first Oldest first Name (A-Z) Nam…" at bounding box center [354, 144] width 454 height 261
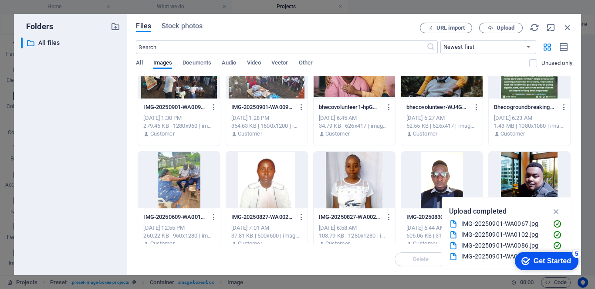
scroll to position [167, 0]
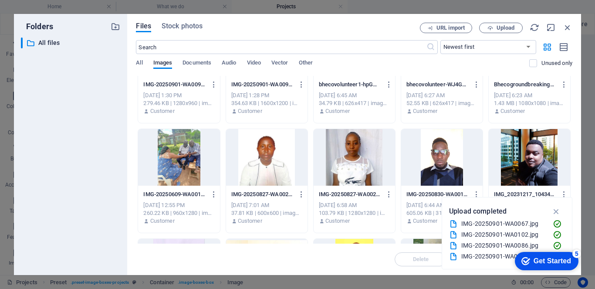
drag, startPoint x: 572, startPoint y: 136, endPoint x: 572, endPoint y: 149, distance: 13.1
click at [572, 149] on div "Files Stock photos URL import Upload ​ Newest first Oldest first Name (A-Z) Nam…" at bounding box center [354, 144] width 454 height 261
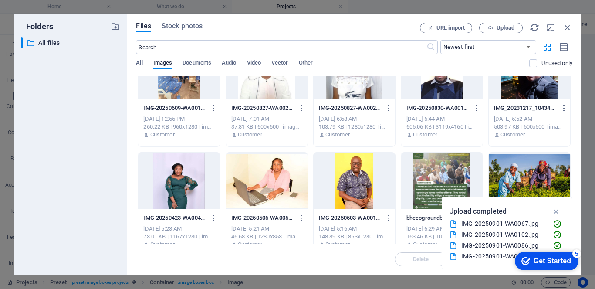
scroll to position [275, 0]
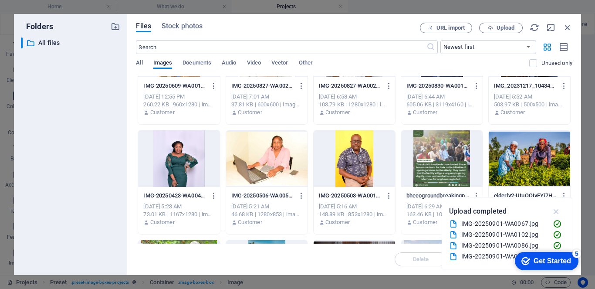
click at [556, 211] on icon "button" at bounding box center [556, 211] width 10 height 10
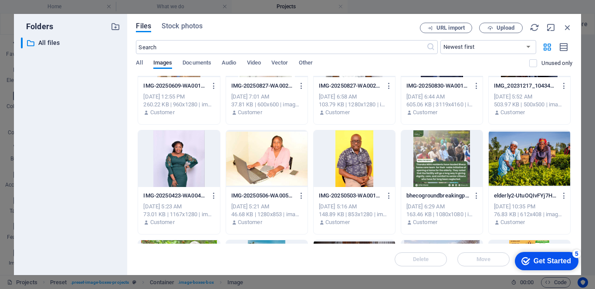
scroll to position [385, 0]
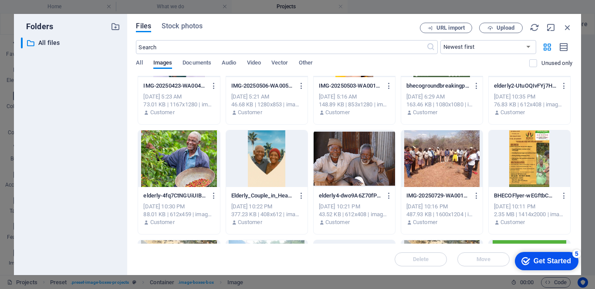
click at [575, 180] on div "Files Stock photos URL import Upload ​ Newest first Oldest first Name (A-Z) Nam…" at bounding box center [354, 144] width 454 height 261
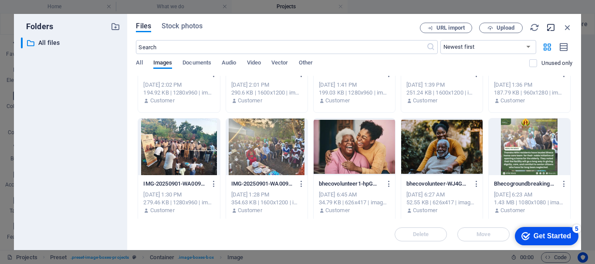
scroll to position [55, 0]
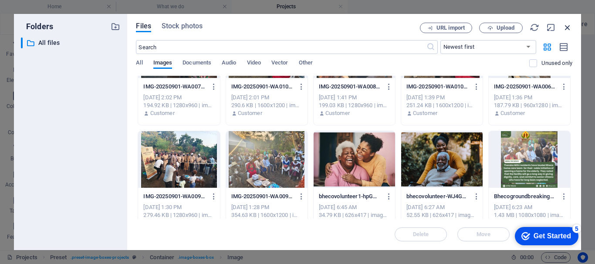
click at [568, 28] on icon "button" at bounding box center [568, 28] width 10 height 10
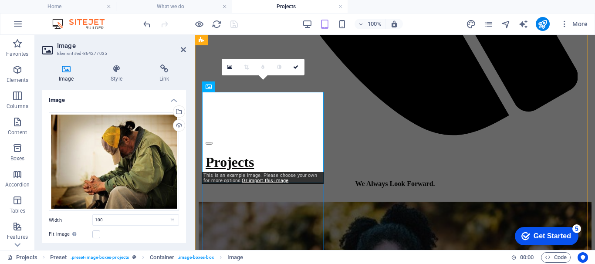
scroll to position [390, 0]
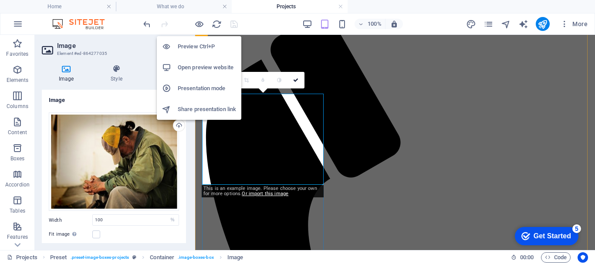
click at [184, 48] on h6 "Preview Ctrl+P" at bounding box center [207, 46] width 58 height 10
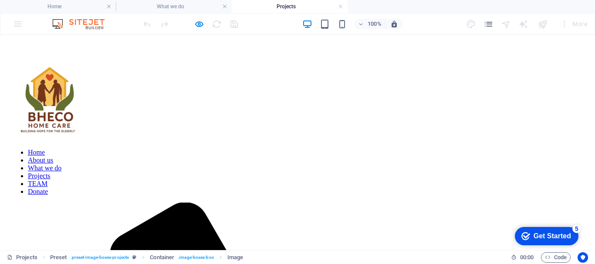
scroll to position [190, 0]
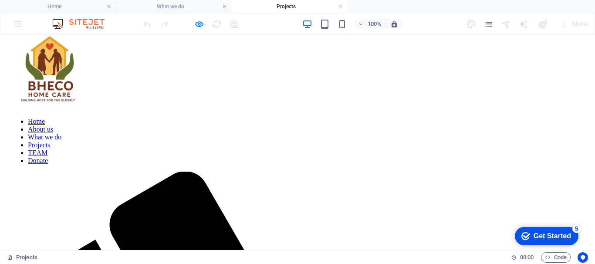
click at [196, 24] on icon "button" at bounding box center [199, 24] width 10 height 10
select select "%"
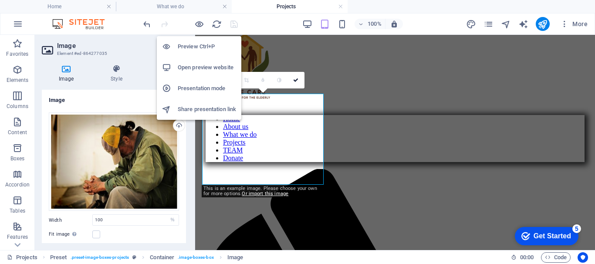
scroll to position [390, 0]
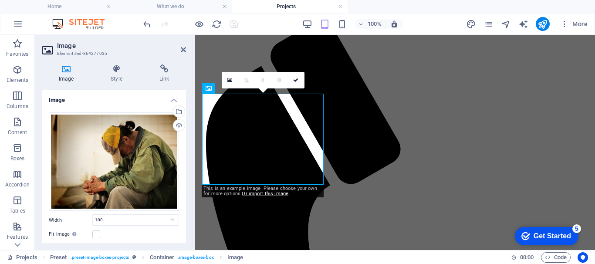
click at [181, 49] on icon at bounding box center [183, 49] width 5 height 7
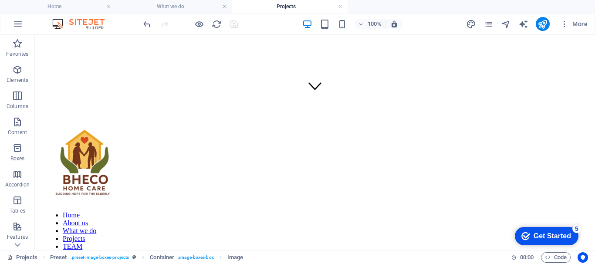
scroll to position [213, 0]
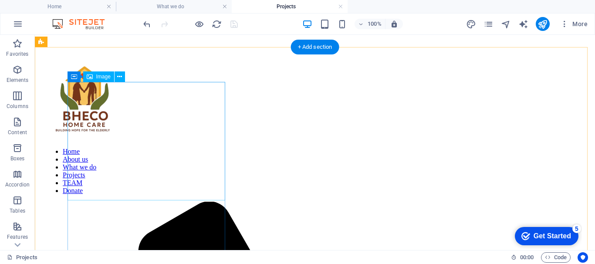
select select "%"
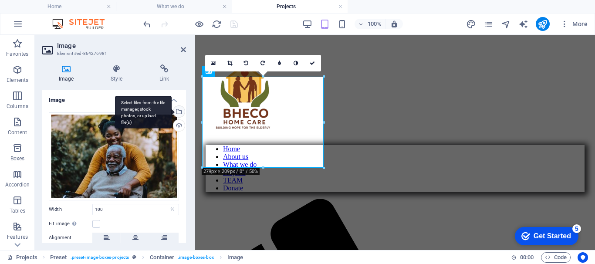
click at [179, 113] on div "Select files from the file manager, stock photos, or upload file(s)" at bounding box center [178, 112] width 13 height 13
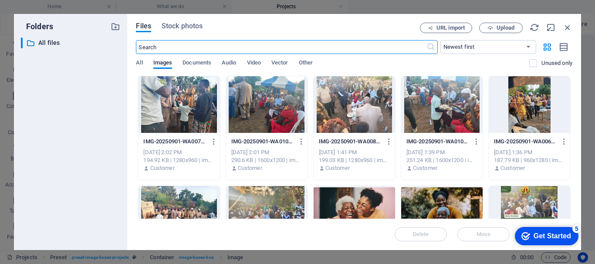
scroll to position [200, 0]
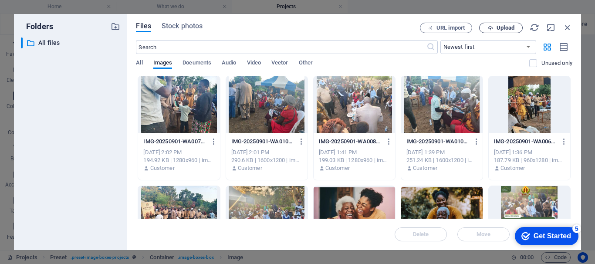
click at [507, 26] on button "Upload" at bounding box center [501, 28] width 44 height 10
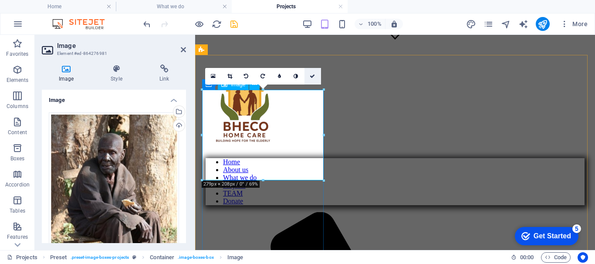
click at [312, 75] on icon at bounding box center [312, 76] width 5 height 5
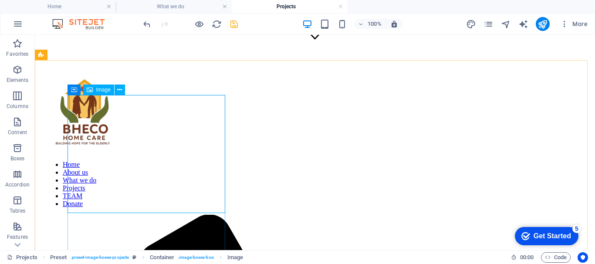
select select "%"
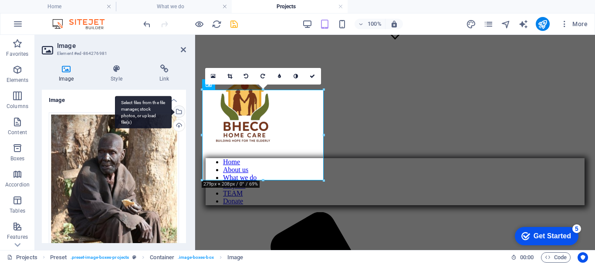
click at [178, 113] on div "Select files from the file manager, stock photos, or upload file(s)" at bounding box center [178, 112] width 13 height 13
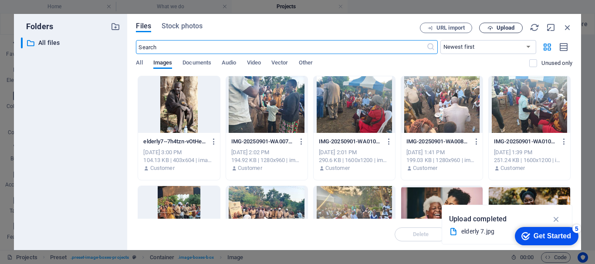
click at [489, 30] on icon "button" at bounding box center [490, 28] width 6 height 6
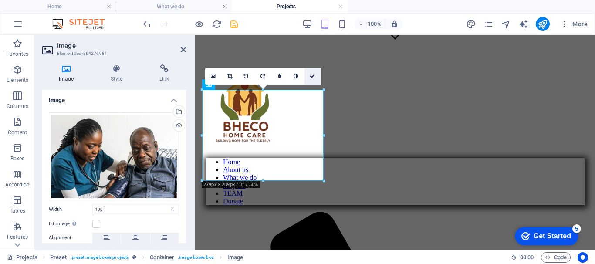
click at [312, 76] on icon at bounding box center [312, 76] width 5 height 5
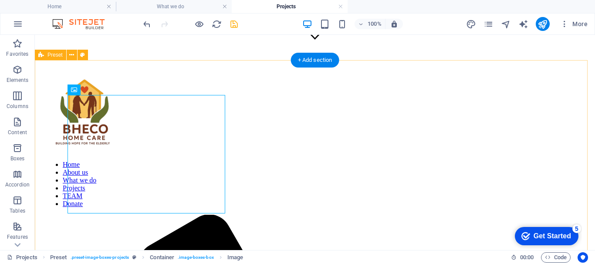
click at [233, 23] on icon "save" at bounding box center [234, 24] width 10 height 10
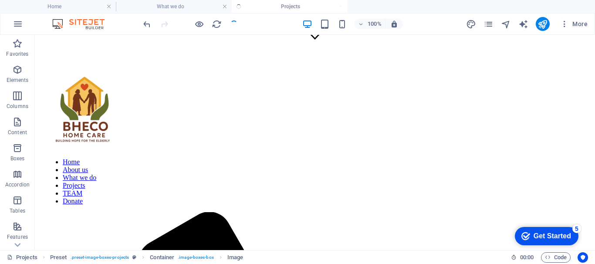
select select "%"
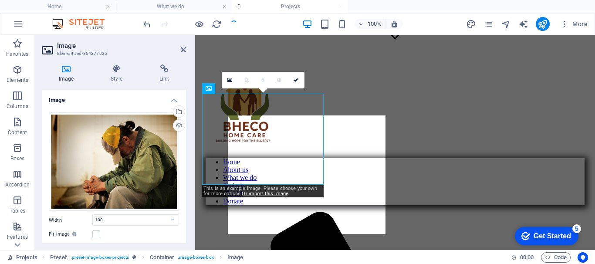
scroll to position [390, 0]
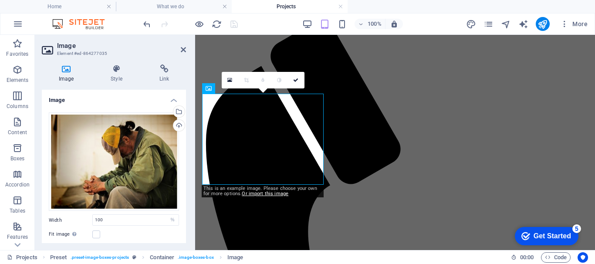
click at [233, 23] on div at bounding box center [191, 24] width 98 height 14
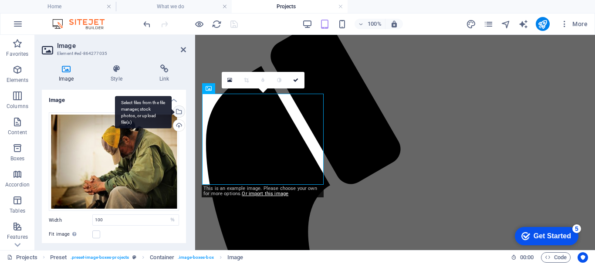
click at [172, 111] on div "Select files from the file manager, stock photos, or upload file(s)" at bounding box center [143, 112] width 57 height 33
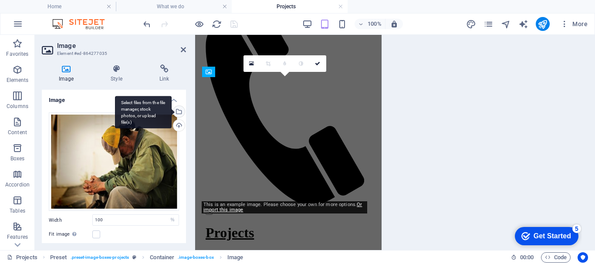
scroll to position [776, 0]
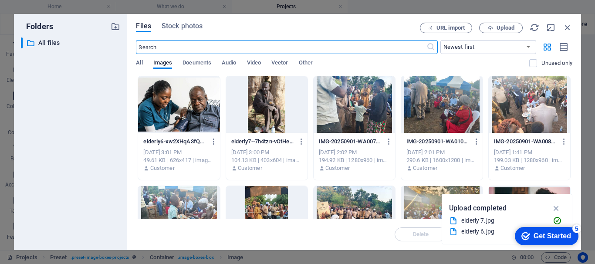
click at [570, 27] on icon "button" at bounding box center [568, 28] width 10 height 10
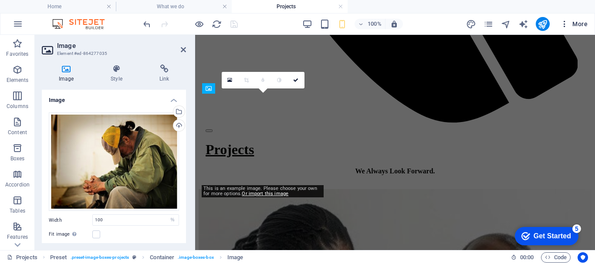
scroll to position [390, 0]
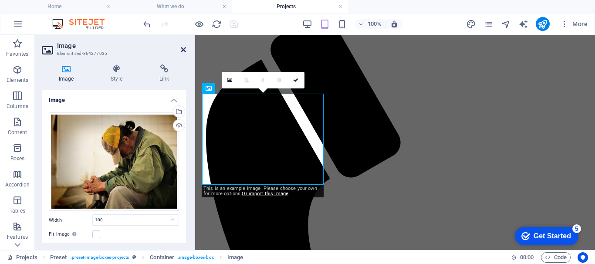
click at [183, 49] on icon at bounding box center [183, 49] width 5 height 7
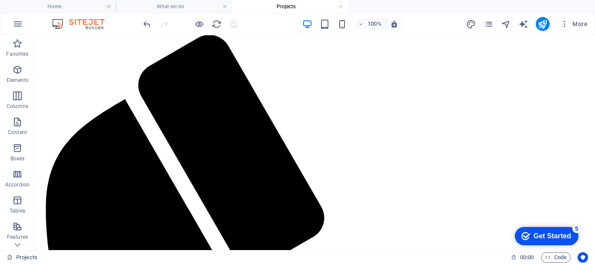
scroll to position [396, 0]
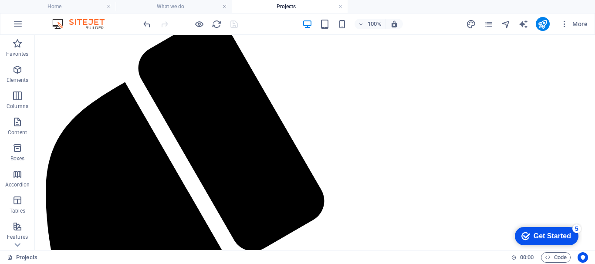
select select "%"
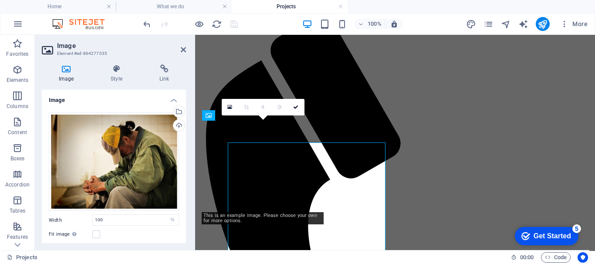
scroll to position [363, 0]
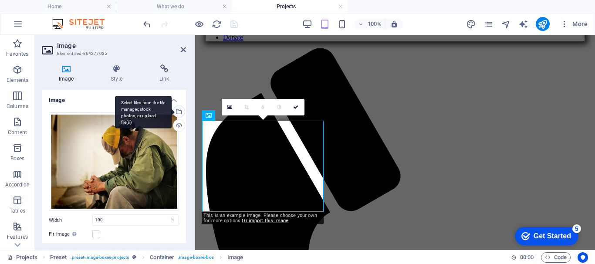
click at [176, 112] on div "Select files from the file manager, stock photos, or upload file(s)" at bounding box center [178, 112] width 13 height 13
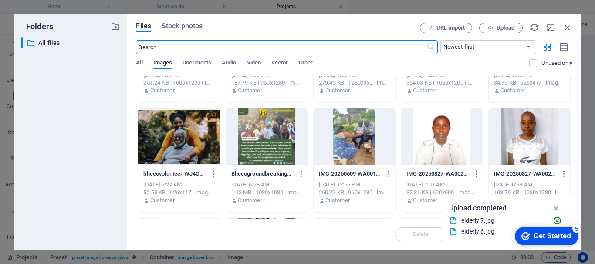
scroll to position [199, 0]
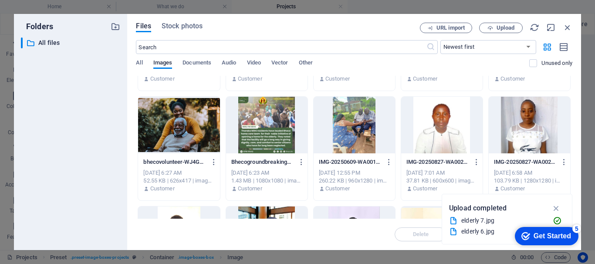
click at [175, 135] on div at bounding box center [178, 125] width 81 height 57
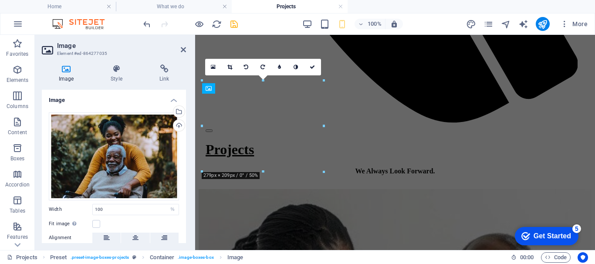
scroll to position [390, 0]
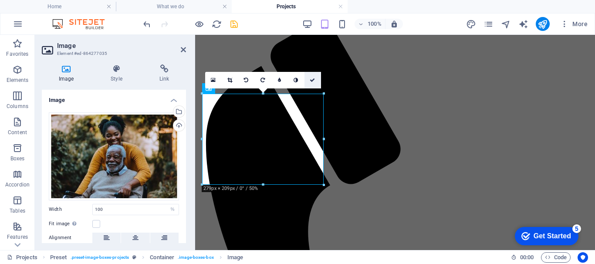
click at [315, 81] on icon at bounding box center [312, 80] width 5 height 5
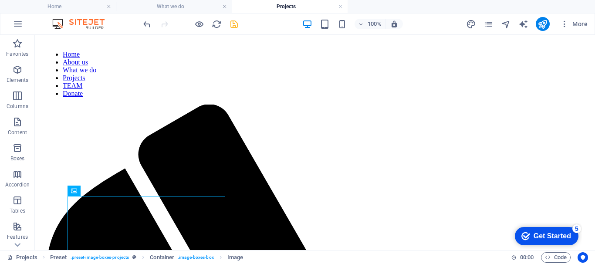
scroll to position [293, 0]
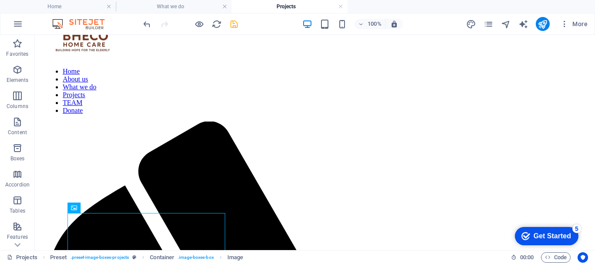
click at [234, 22] on icon "save" at bounding box center [234, 24] width 10 height 10
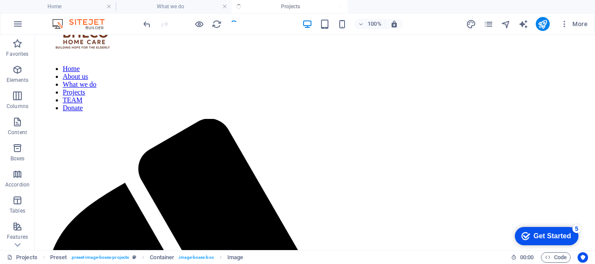
select select "%"
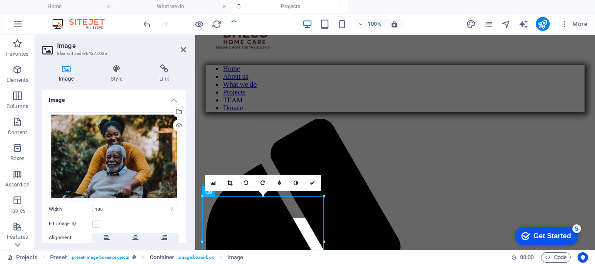
scroll to position [287, 0]
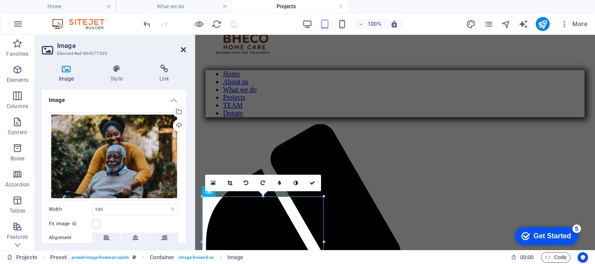
click at [183, 49] on icon at bounding box center [183, 49] width 5 height 7
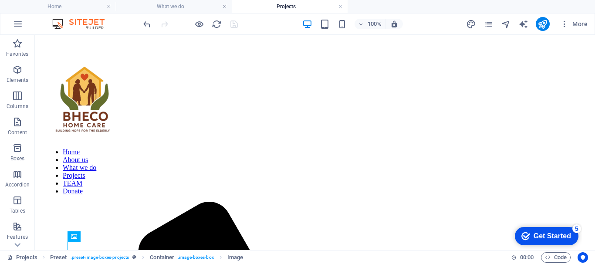
scroll to position [195, 0]
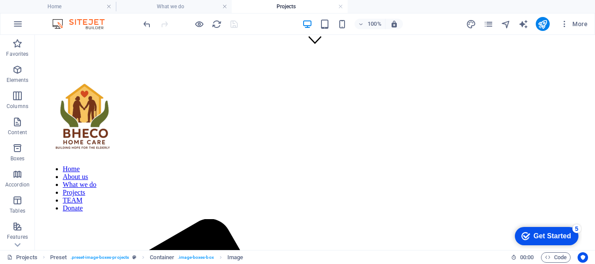
select select "%"
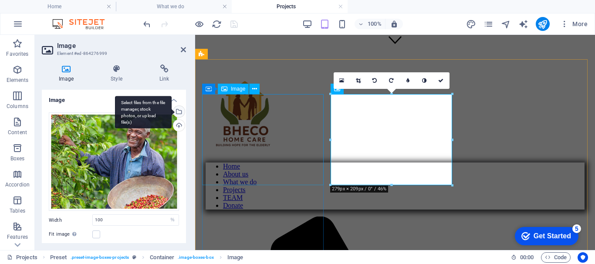
click at [172, 112] on div "Select files from the file manager, stock photos, or upload file(s)" at bounding box center [143, 112] width 57 height 33
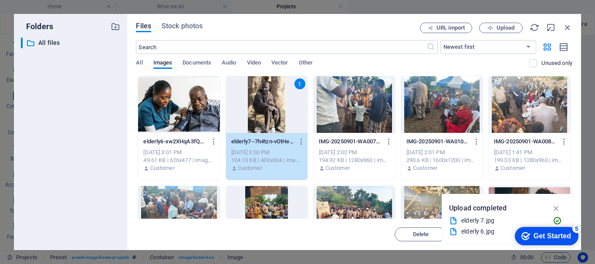
scroll to position [373, 0]
click at [265, 114] on div "1" at bounding box center [266, 104] width 81 height 57
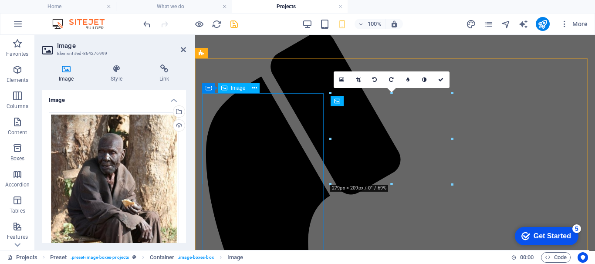
scroll to position [183, 0]
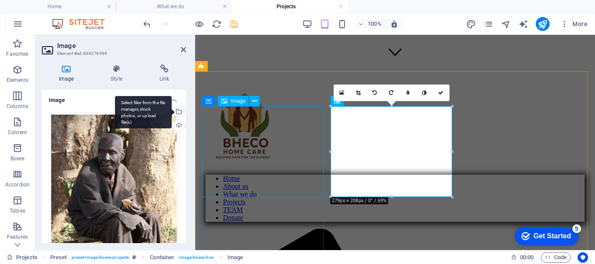
click at [172, 113] on div "Select files from the file manager, stock photos, or upload file(s)" at bounding box center [143, 112] width 57 height 33
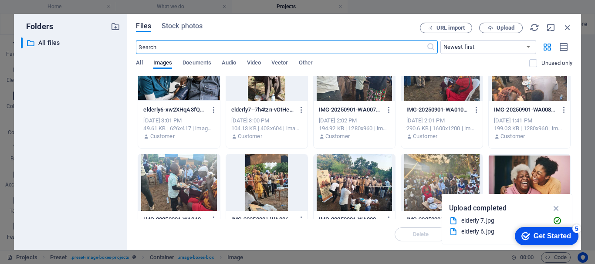
scroll to position [54, 0]
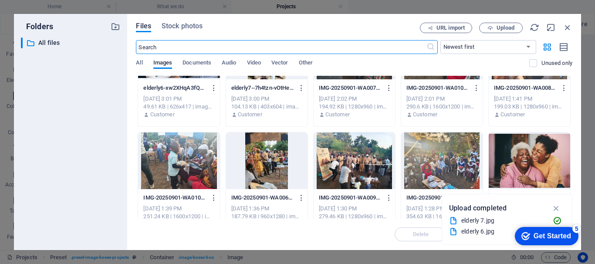
click at [160, 166] on div at bounding box center [178, 160] width 81 height 57
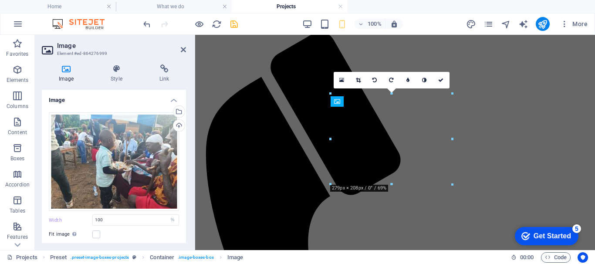
scroll to position [183, 0]
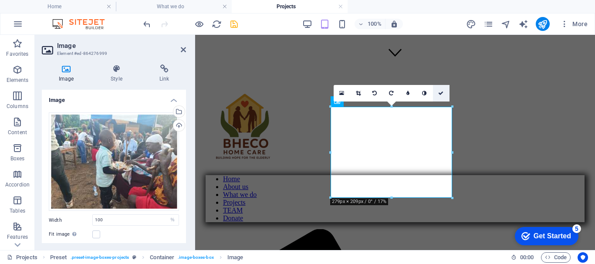
click at [441, 95] on icon at bounding box center [440, 93] width 5 height 5
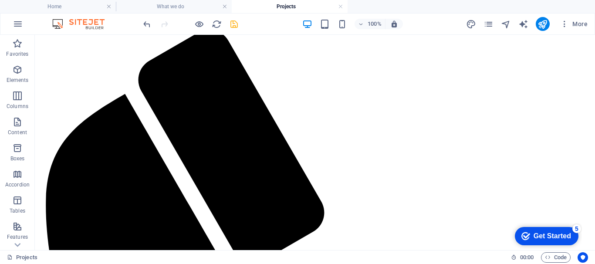
scroll to position [413, 0]
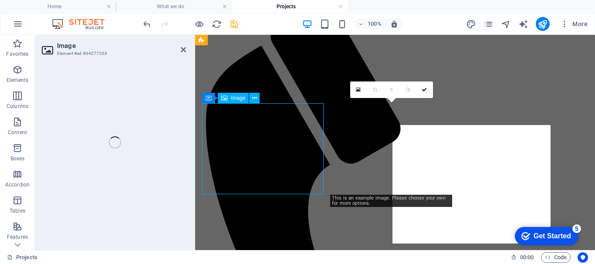
select select "%"
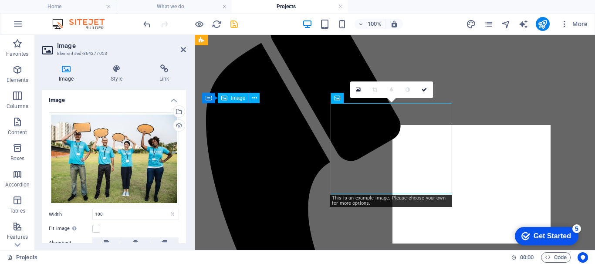
scroll to position [381, 0]
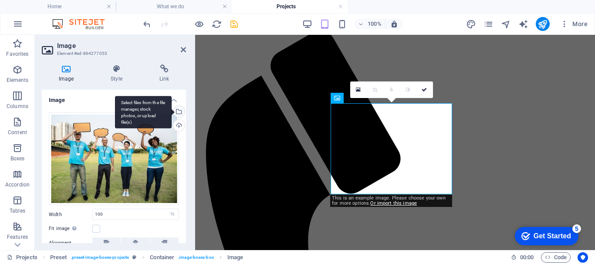
click at [172, 113] on div "Select files from the file manager, stock photos, or upload file(s)" at bounding box center [143, 112] width 57 height 33
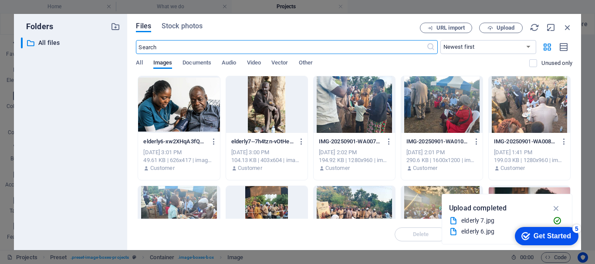
scroll to position [967, 0]
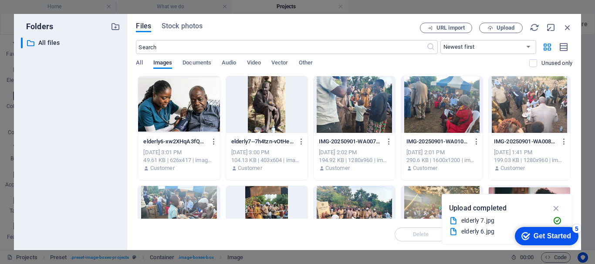
click at [448, 107] on div at bounding box center [441, 104] width 81 height 57
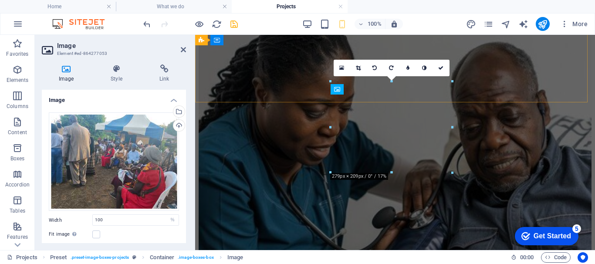
scroll to position [391, 0]
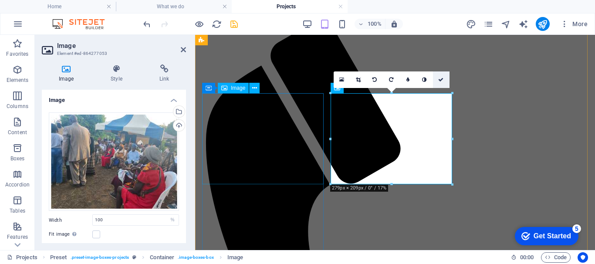
click at [439, 80] on icon at bounding box center [440, 79] width 5 height 5
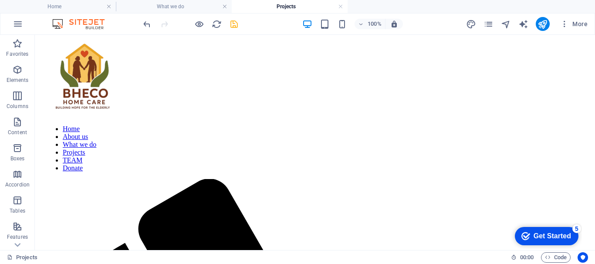
scroll to position [281, 0]
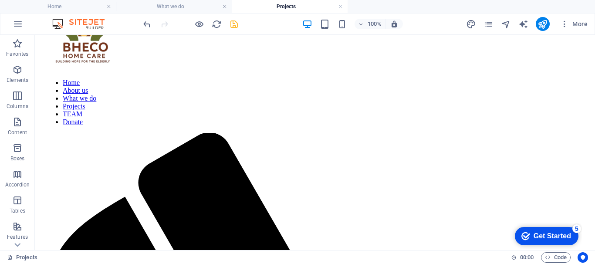
click at [237, 25] on icon "save" at bounding box center [234, 24] width 10 height 10
select select "%"
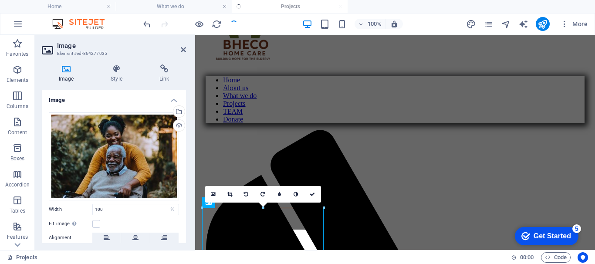
scroll to position [276, 0]
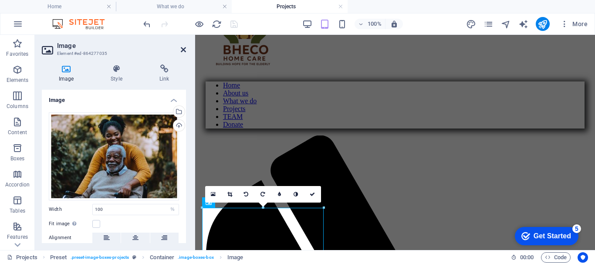
click at [182, 49] on icon at bounding box center [183, 49] width 5 height 7
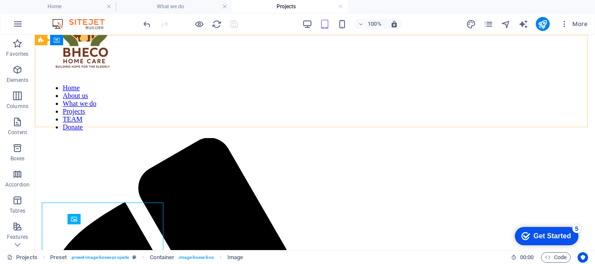
scroll to position [281, 0]
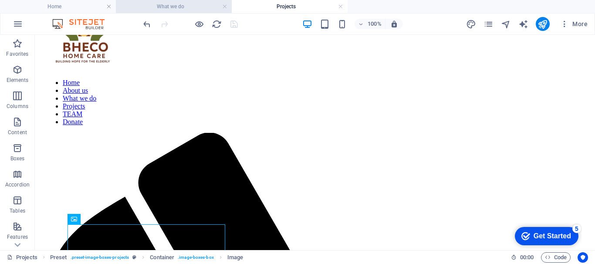
click at [167, 6] on h4 "What we do" at bounding box center [174, 7] width 116 height 10
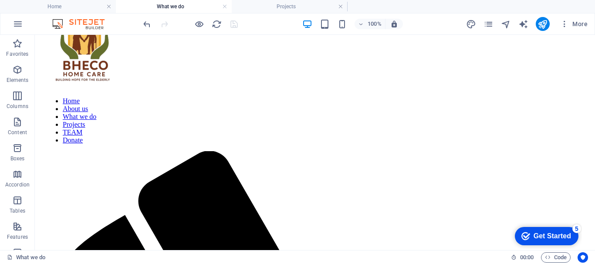
scroll to position [312, 0]
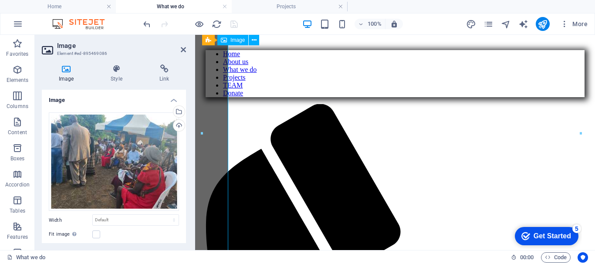
scroll to position [307, 0]
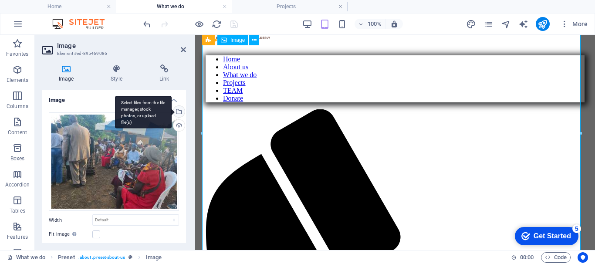
click at [177, 111] on div "Select files from the file manager, stock photos, or upload file(s)" at bounding box center [178, 112] width 13 height 13
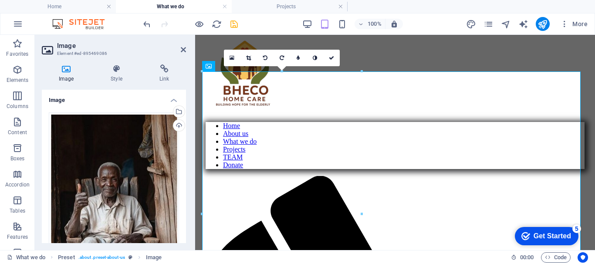
scroll to position [241, 0]
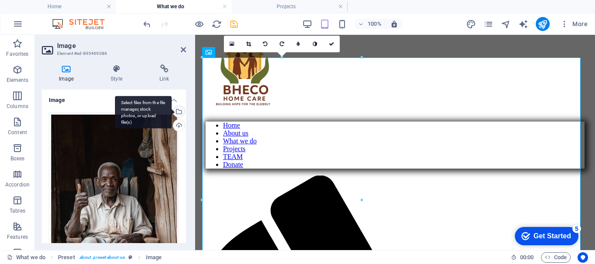
click at [177, 110] on div "Select files from the file manager, stock photos, or upload file(s)" at bounding box center [178, 112] width 13 height 13
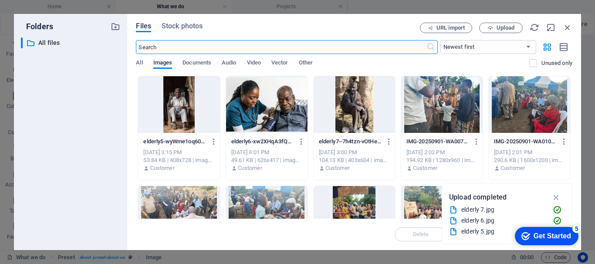
scroll to position [269, 0]
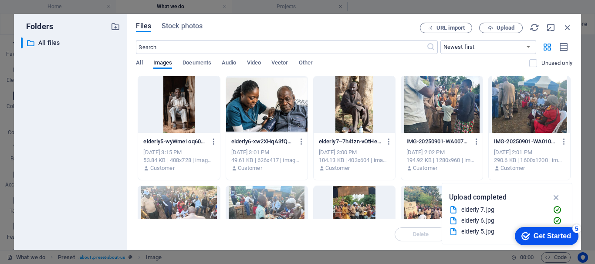
click at [511, 112] on div at bounding box center [529, 104] width 81 height 57
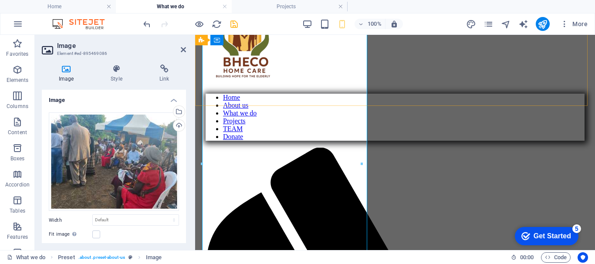
scroll to position [282, 0]
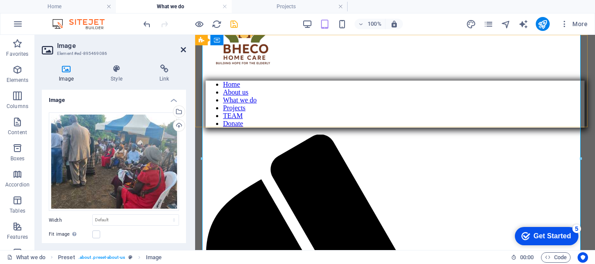
click at [183, 50] on icon at bounding box center [183, 49] width 5 height 7
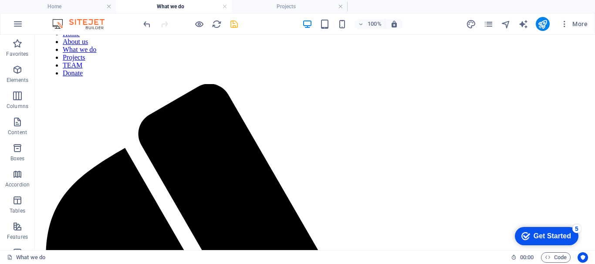
scroll to position [352, 0]
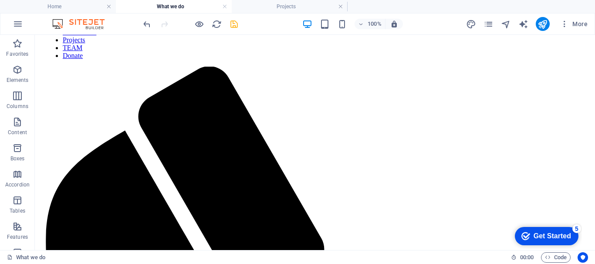
click at [231, 24] on icon "save" at bounding box center [234, 24] width 10 height 10
click at [270, 7] on h4 "Projects" at bounding box center [290, 7] width 116 height 10
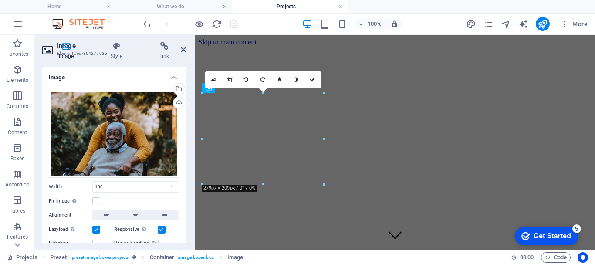
scroll to position [281, 0]
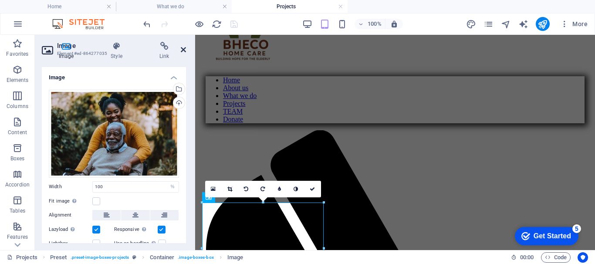
click at [183, 51] on icon at bounding box center [183, 49] width 5 height 7
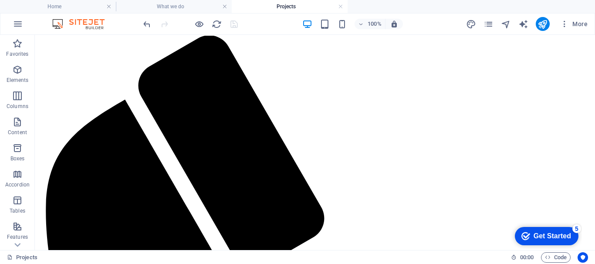
scroll to position [362, 0]
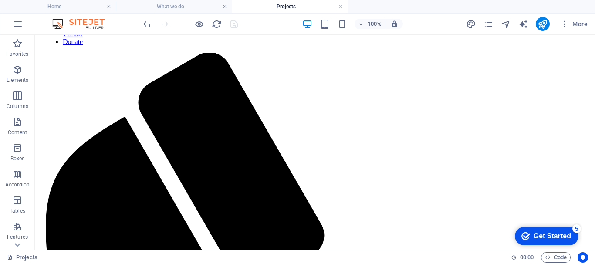
select select "%"
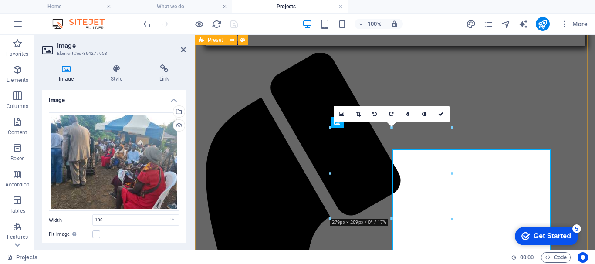
scroll to position [356, 0]
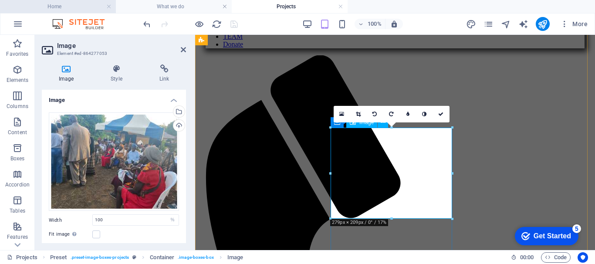
click at [79, 3] on h4 "Home" at bounding box center [58, 7] width 116 height 10
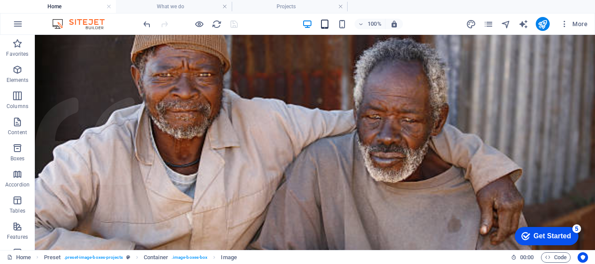
scroll to position [0, 0]
click at [95, 39] on icon at bounding box center [95, 40] width 7 height 9
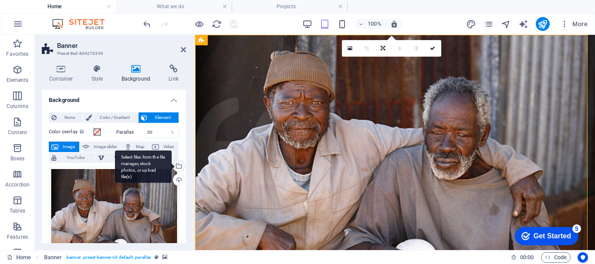
click at [176, 166] on div "Select files from the file manager, stock photos, or upload file(s)" at bounding box center [178, 166] width 13 height 13
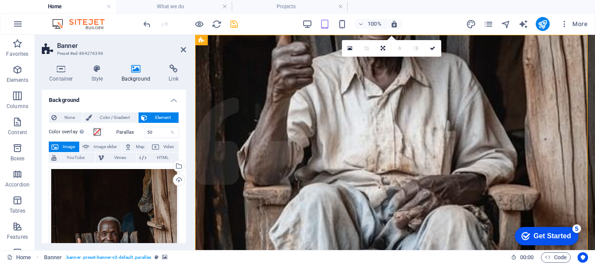
click at [430, 46] on link at bounding box center [433, 48] width 17 height 17
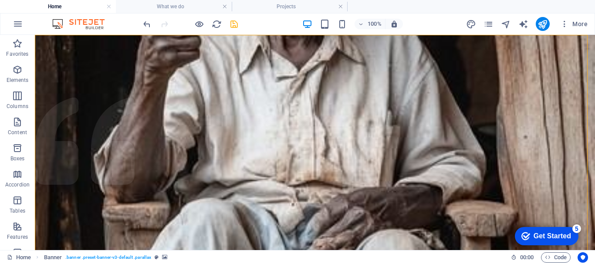
click at [146, 20] on icon "undo" at bounding box center [147, 24] width 10 height 10
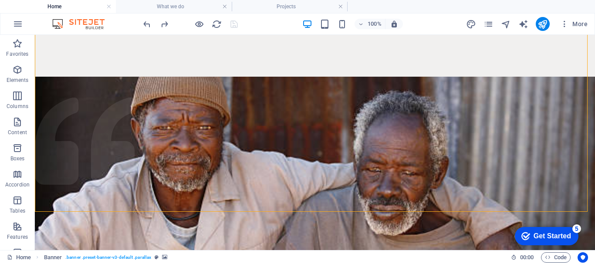
scroll to position [83, 0]
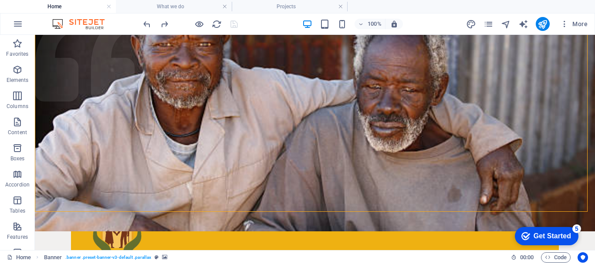
drag, startPoint x: 593, startPoint y: 59, endPoint x: 298, endPoint y: 43, distance: 294.9
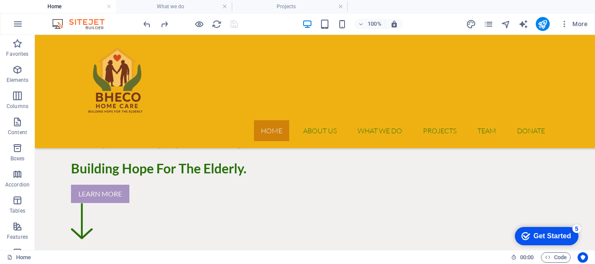
scroll to position [246, 0]
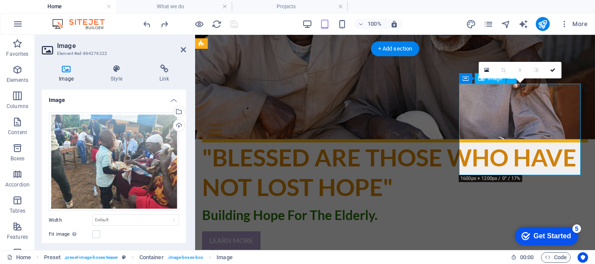
scroll to position [236, 0]
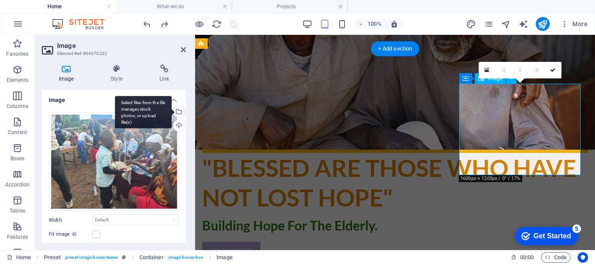
click at [179, 110] on div "Select files from the file manager, stock photos, or upload file(s)" at bounding box center [178, 112] width 13 height 13
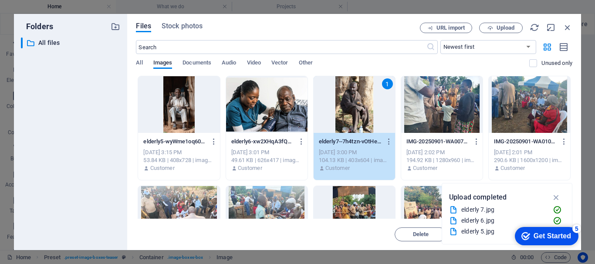
scroll to position [686, 0]
click at [353, 113] on div "1" at bounding box center [354, 104] width 81 height 57
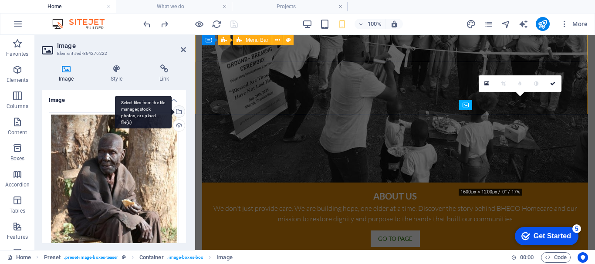
scroll to position [209, 0]
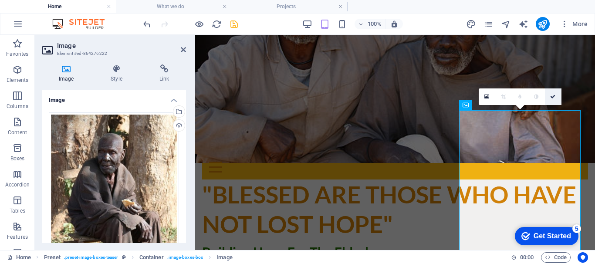
click at [553, 94] on link at bounding box center [553, 96] width 17 height 17
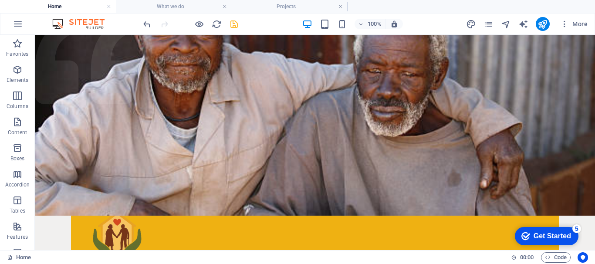
scroll to position [0, 0]
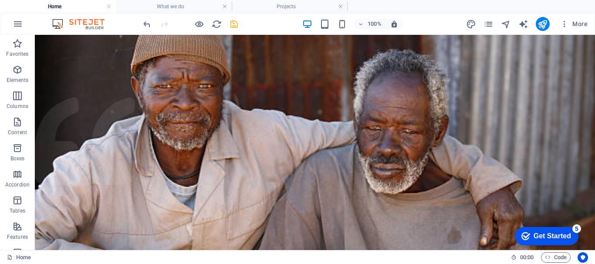
click at [231, 25] on icon "save" at bounding box center [234, 24] width 10 height 10
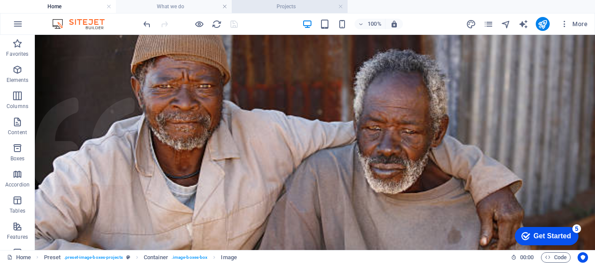
click at [258, 5] on h4 "Projects" at bounding box center [290, 7] width 116 height 10
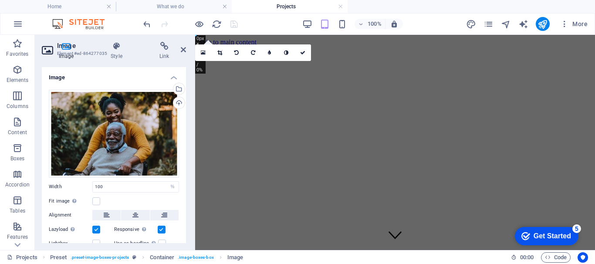
scroll to position [356, 0]
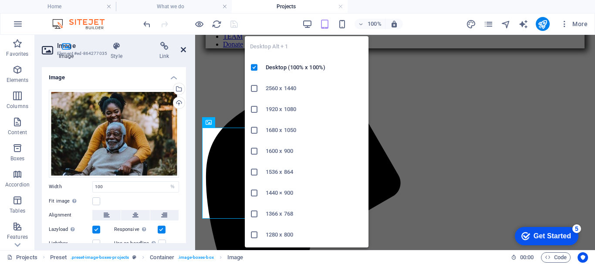
click at [183, 51] on icon at bounding box center [183, 49] width 5 height 7
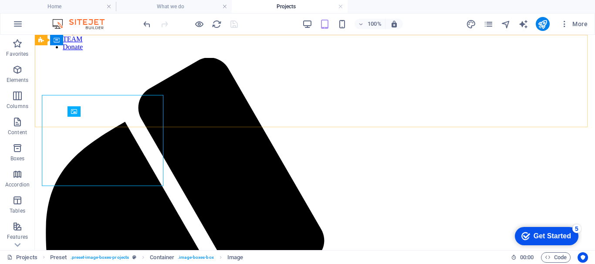
scroll to position [389, 0]
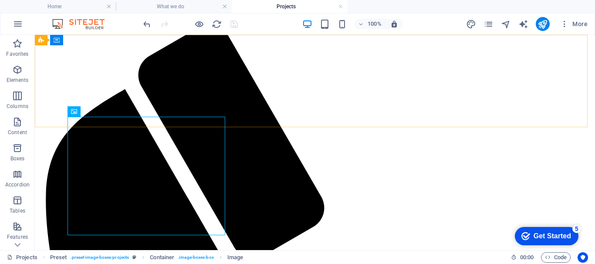
select select "%"
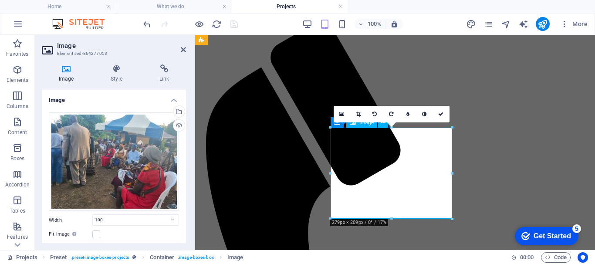
scroll to position [356, 0]
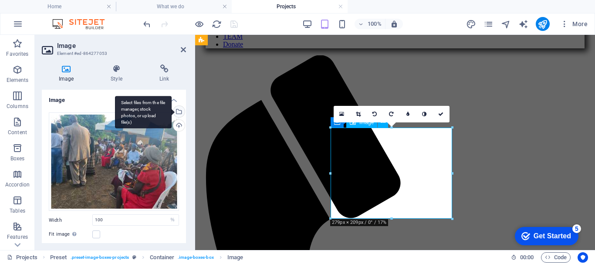
click at [179, 112] on div "Select files from the file manager, stock photos, or upload file(s)" at bounding box center [178, 112] width 13 height 13
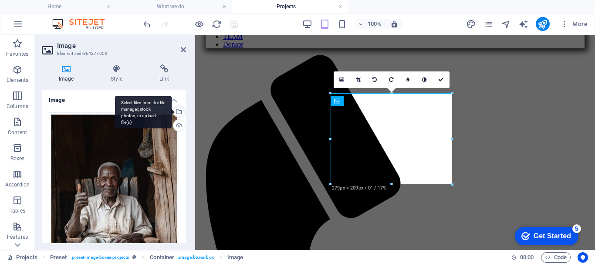
scroll to position [391, 0]
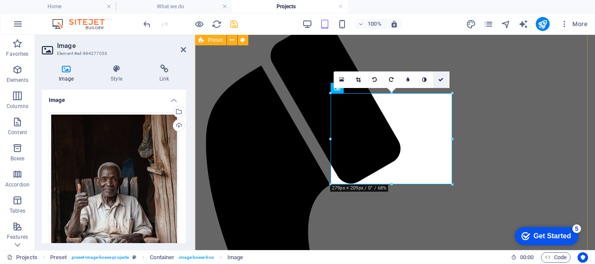
click at [443, 80] on icon at bounding box center [440, 79] width 5 height 5
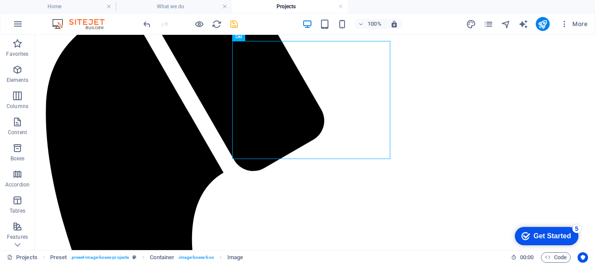
scroll to position [494, 0]
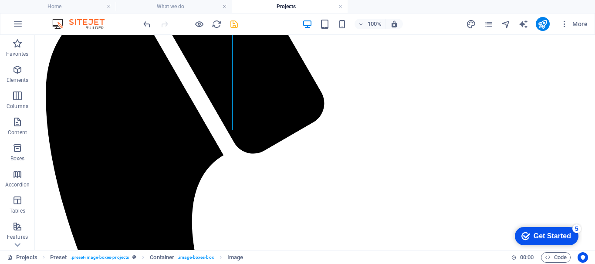
click at [234, 24] on icon "save" at bounding box center [234, 24] width 10 height 10
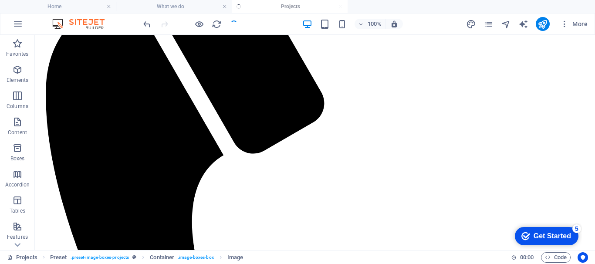
select select "%"
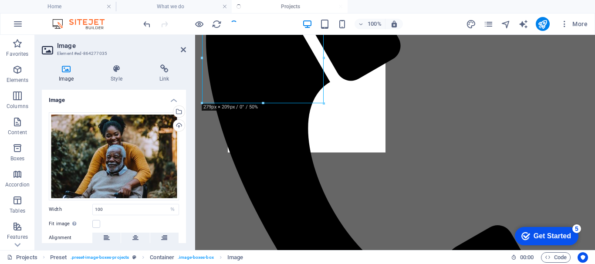
scroll to position [472, 0]
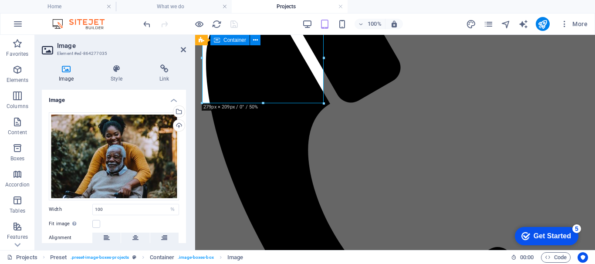
click at [185, 49] on icon at bounding box center [183, 49] width 5 height 7
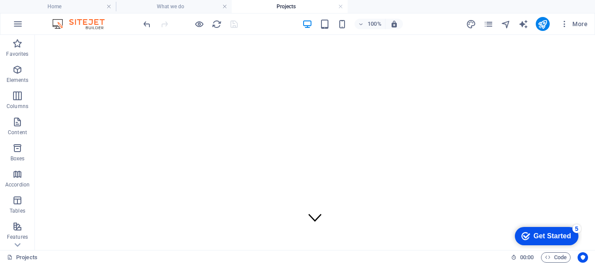
scroll to position [0, 0]
click at [487, 24] on icon "pages" at bounding box center [489, 24] width 10 height 10
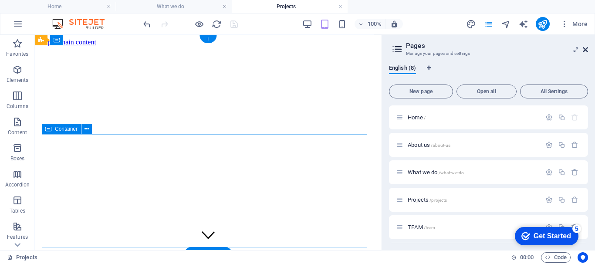
click at [586, 49] on icon at bounding box center [585, 49] width 5 height 7
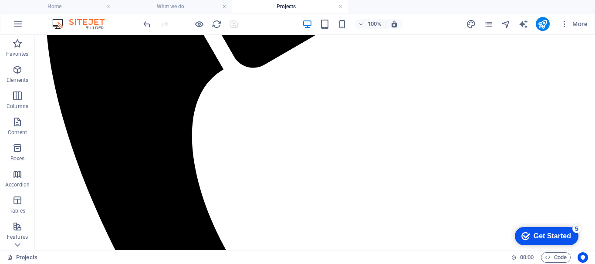
scroll to position [614, 0]
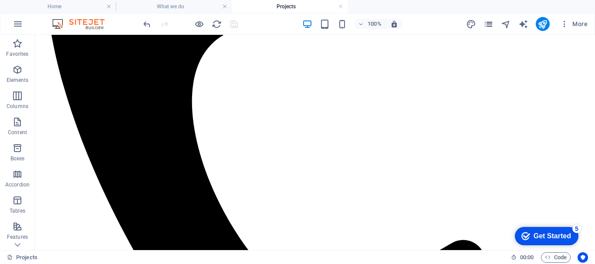
click at [486, 27] on icon "pages" at bounding box center [489, 24] width 10 height 10
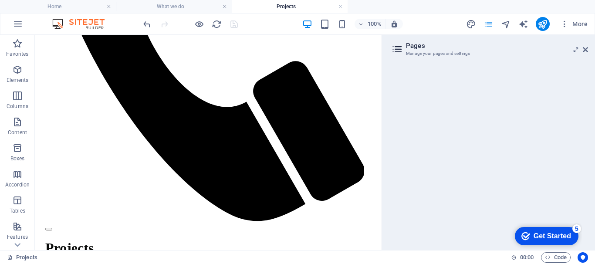
scroll to position [562, 0]
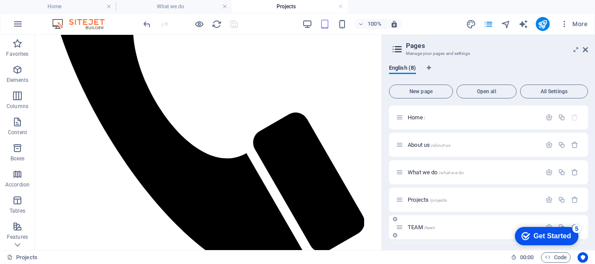
click at [424, 230] on span "/team" at bounding box center [430, 227] width 12 height 5
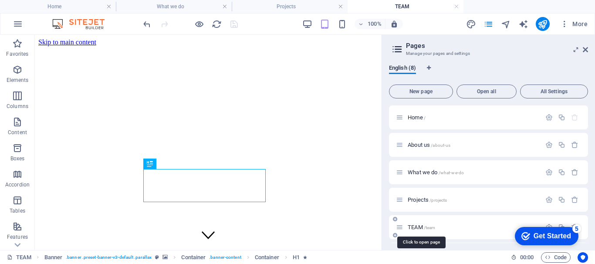
scroll to position [0, 0]
click at [585, 49] on icon at bounding box center [585, 49] width 5 height 7
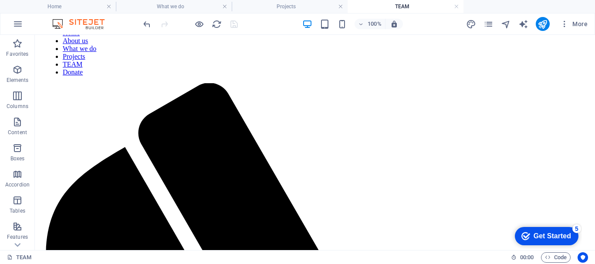
scroll to position [354, 0]
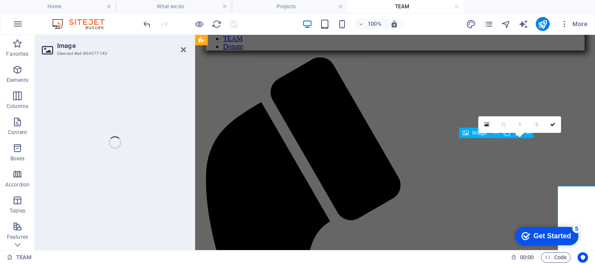
scroll to position [300, 0]
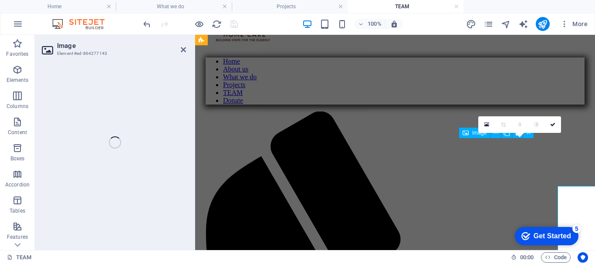
select select "%"
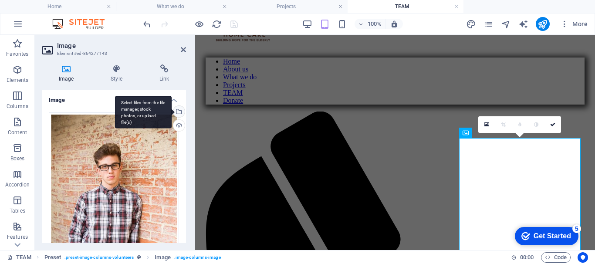
click at [172, 111] on div "Select files from the file manager, stock photos, or upload file(s)" at bounding box center [143, 112] width 57 height 33
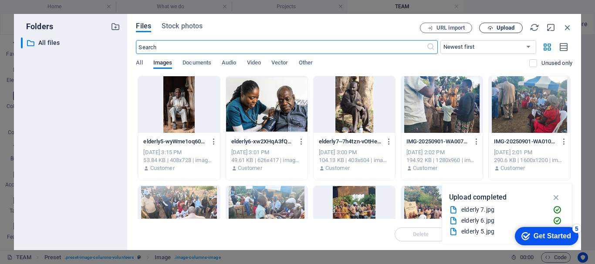
click at [493, 27] on icon "button" at bounding box center [490, 28] width 6 height 6
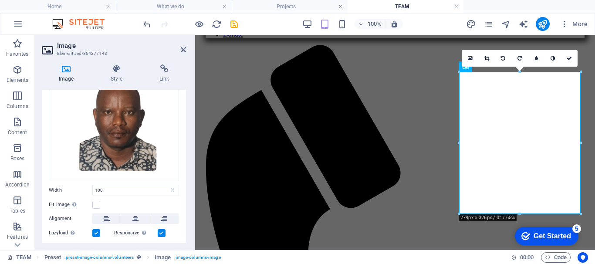
scroll to position [111, 0]
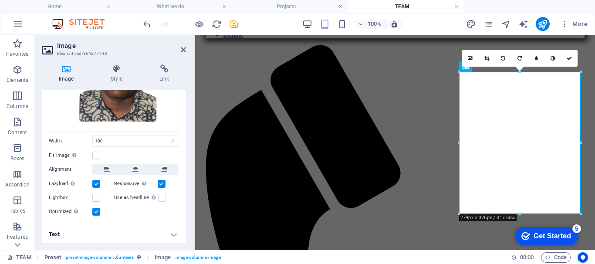
click at [172, 233] on h4 "Text" at bounding box center [114, 234] width 144 height 21
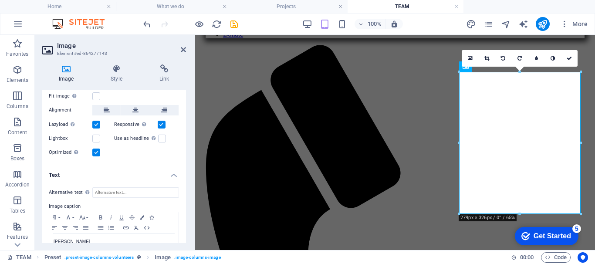
scroll to position [193, 0]
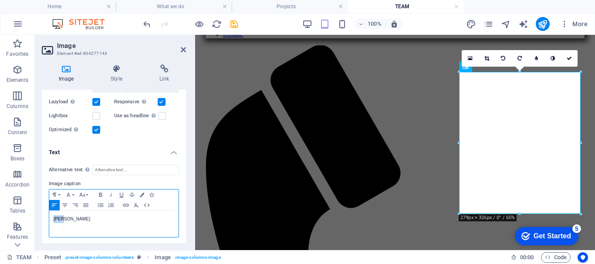
drag, startPoint x: 64, startPoint y: 216, endPoint x: 52, endPoint y: 217, distance: 11.8
click at [52, 217] on div "[PERSON_NAME]" at bounding box center [113, 224] width 129 height 26
click at [101, 193] on icon "button" at bounding box center [100, 195] width 3 height 4
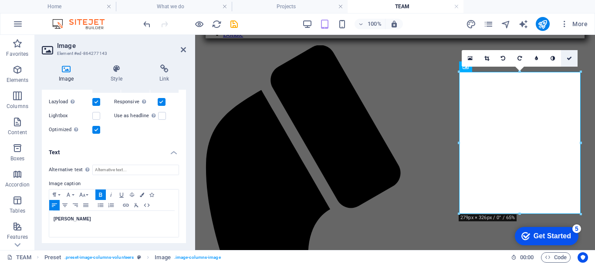
click at [569, 58] on icon at bounding box center [569, 58] width 5 height 5
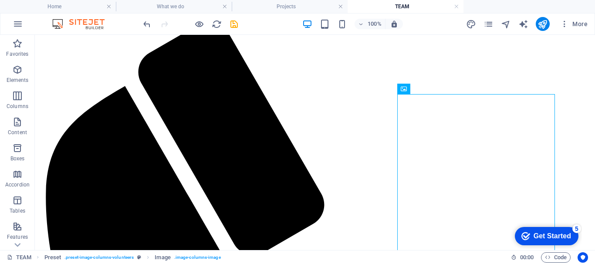
scroll to position [426, 0]
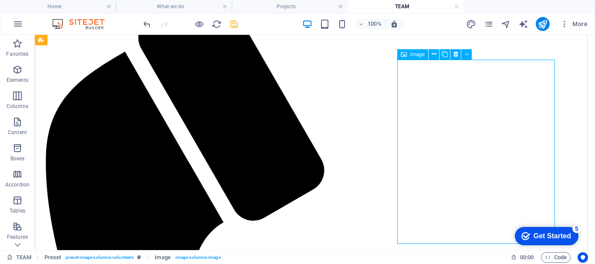
click at [233, 22] on icon "save" at bounding box center [234, 24] width 10 height 10
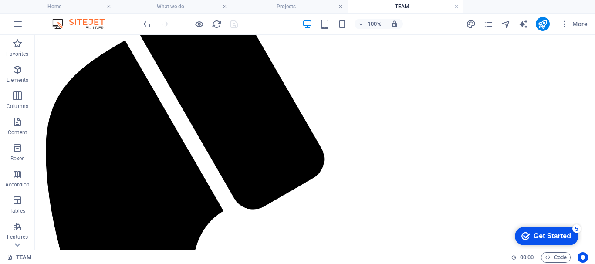
scroll to position [411, 0]
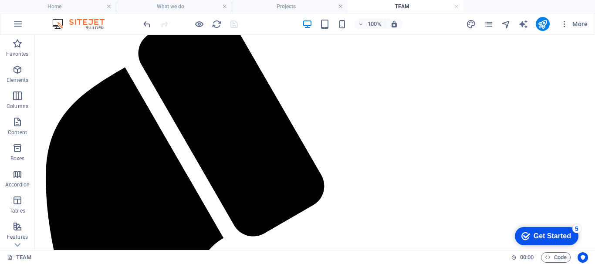
select select "%"
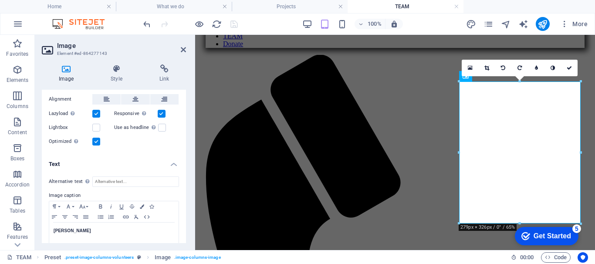
scroll to position [193, 0]
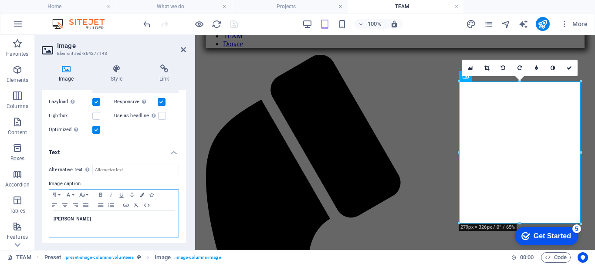
drag, startPoint x: 109, startPoint y: 217, endPoint x: 51, endPoint y: 216, distance: 57.9
click at [51, 216] on div "[PERSON_NAME]" at bounding box center [113, 224] width 129 height 26
click at [86, 193] on button "Font Size" at bounding box center [84, 194] width 14 height 10
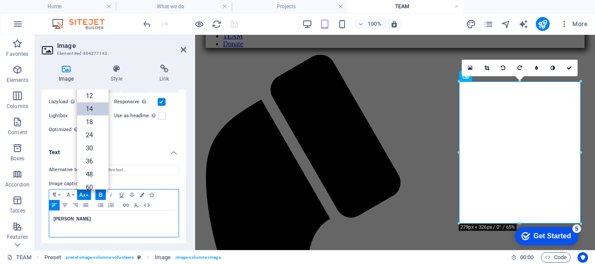
click at [90, 104] on link "14" at bounding box center [92, 108] width 31 height 13
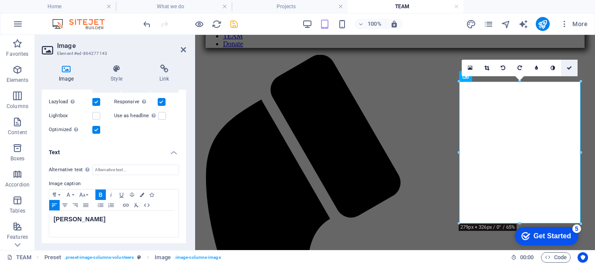
click at [570, 69] on icon at bounding box center [569, 67] width 5 height 5
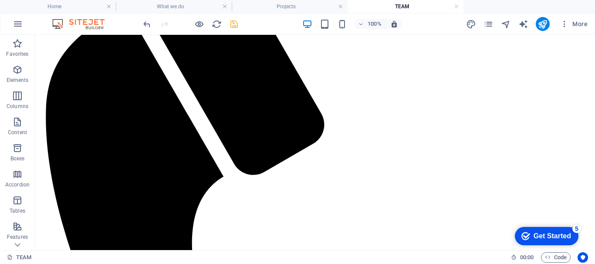
scroll to position [430, 0]
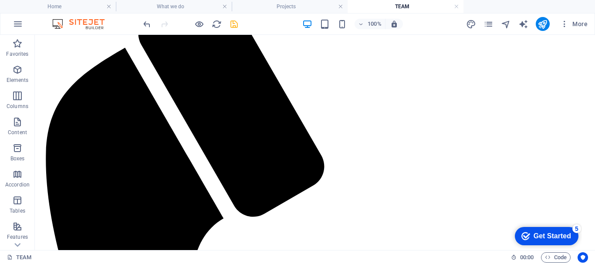
click at [233, 25] on icon "save" at bounding box center [234, 24] width 10 height 10
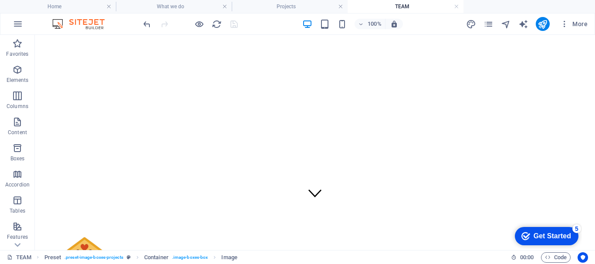
scroll to position [0, 0]
click at [0, 0] on icon at bounding box center [0, 0] width 0 height 0
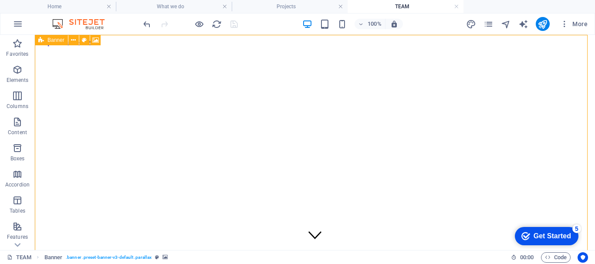
click at [95, 40] on icon at bounding box center [95, 40] width 7 height 9
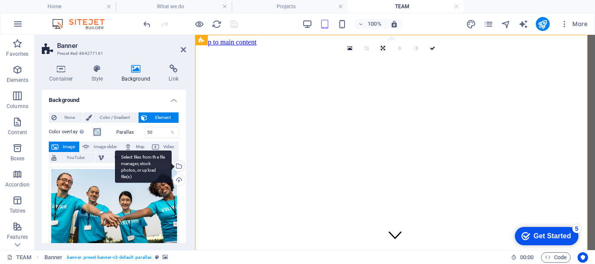
click at [172, 167] on div "Select files from the file manager, stock photos, or upload file(s)" at bounding box center [143, 166] width 57 height 33
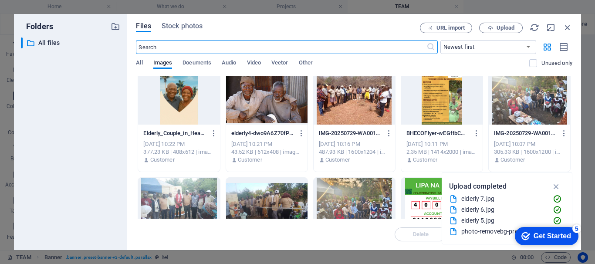
scroll to position [530, 0]
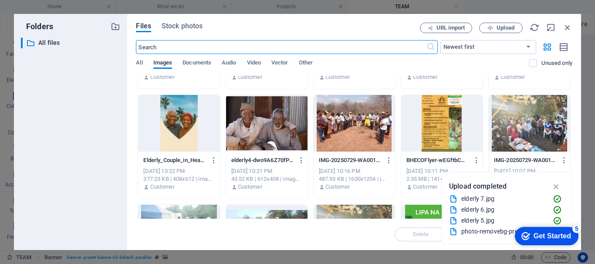
click at [364, 128] on div at bounding box center [354, 123] width 81 height 57
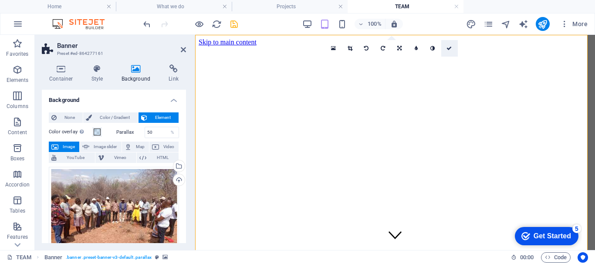
click at [450, 47] on icon at bounding box center [448, 48] width 5 height 5
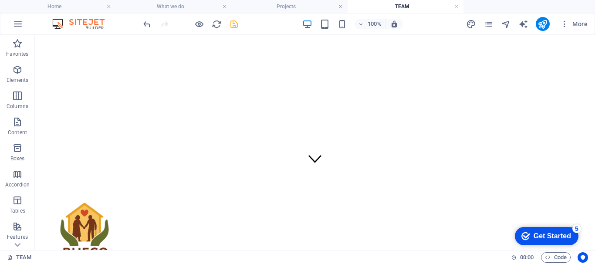
scroll to position [0, 0]
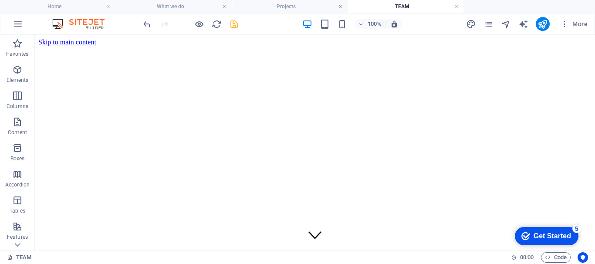
click at [236, 26] on icon "save" at bounding box center [234, 24] width 10 height 10
